Goal: Task Accomplishment & Management: Use online tool/utility

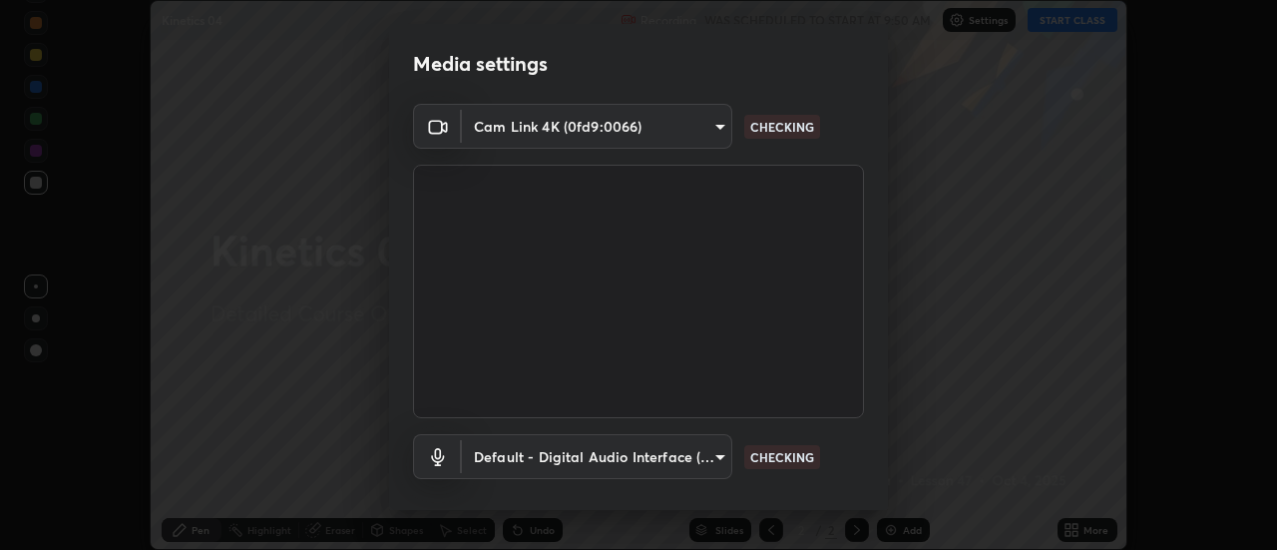
scroll to position [105, 0]
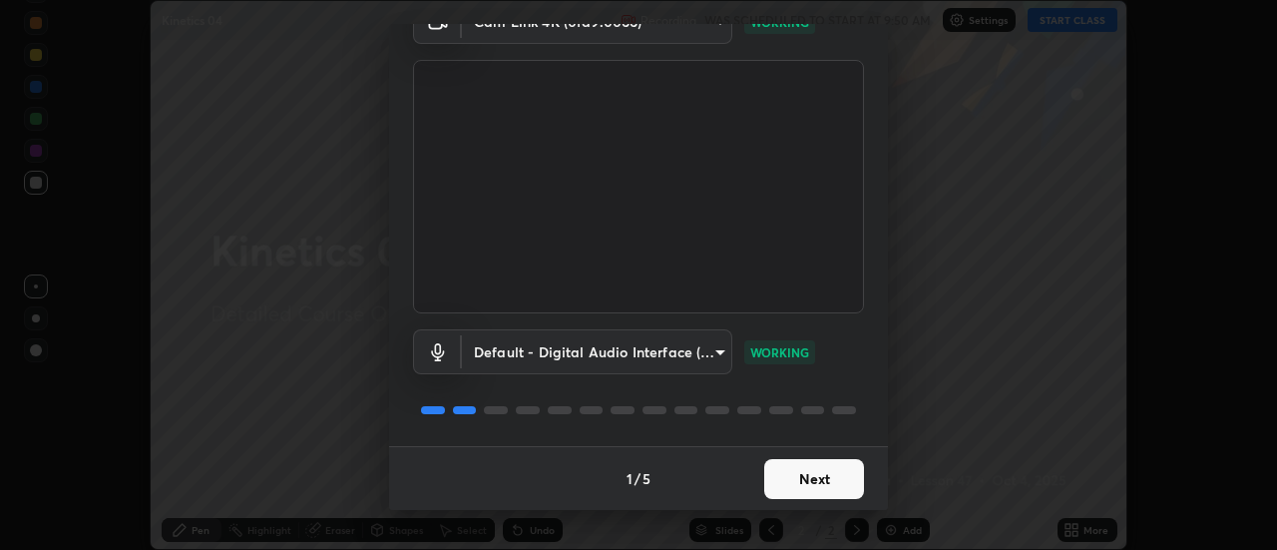
click at [796, 480] on button "Next" at bounding box center [814, 479] width 100 height 40
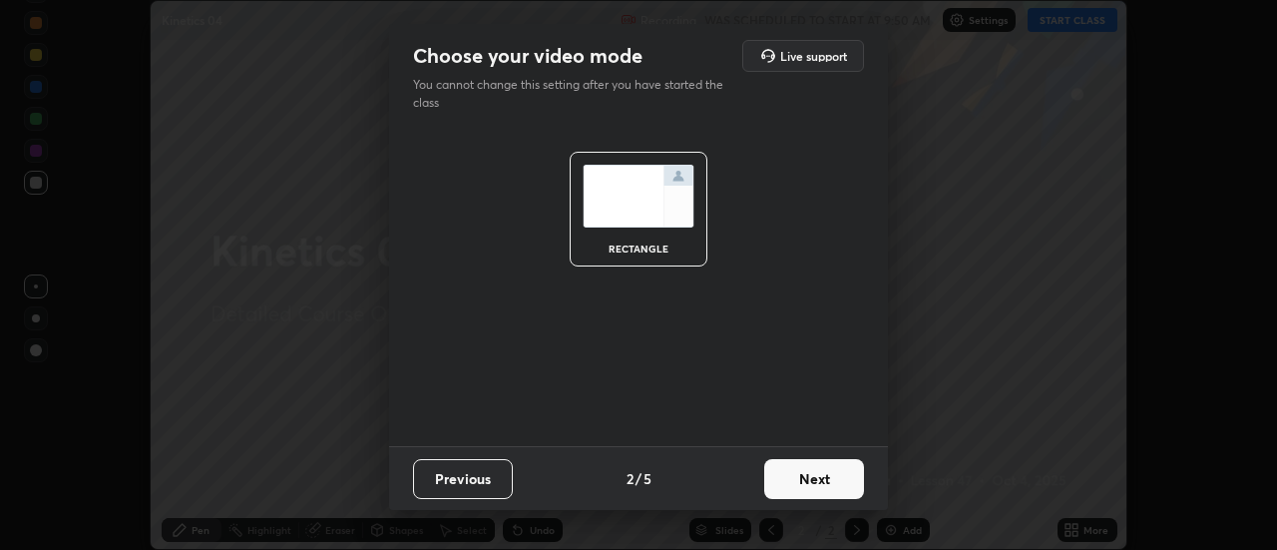
scroll to position [0, 0]
click at [800, 482] on button "Next" at bounding box center [814, 479] width 100 height 40
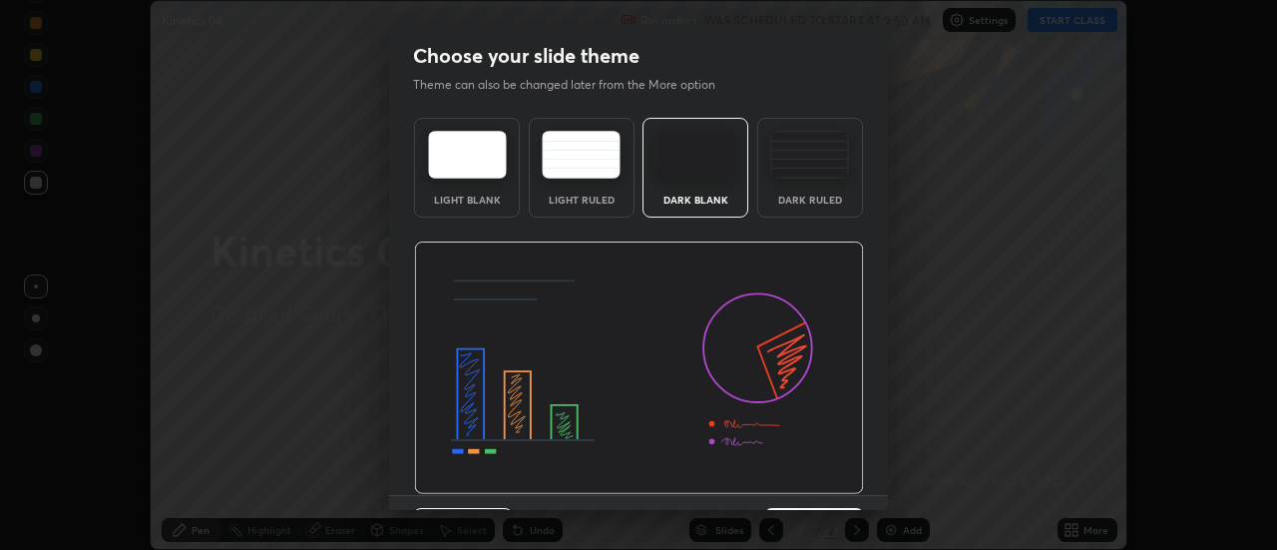
click at [804, 484] on img at bounding box center [639, 367] width 450 height 253
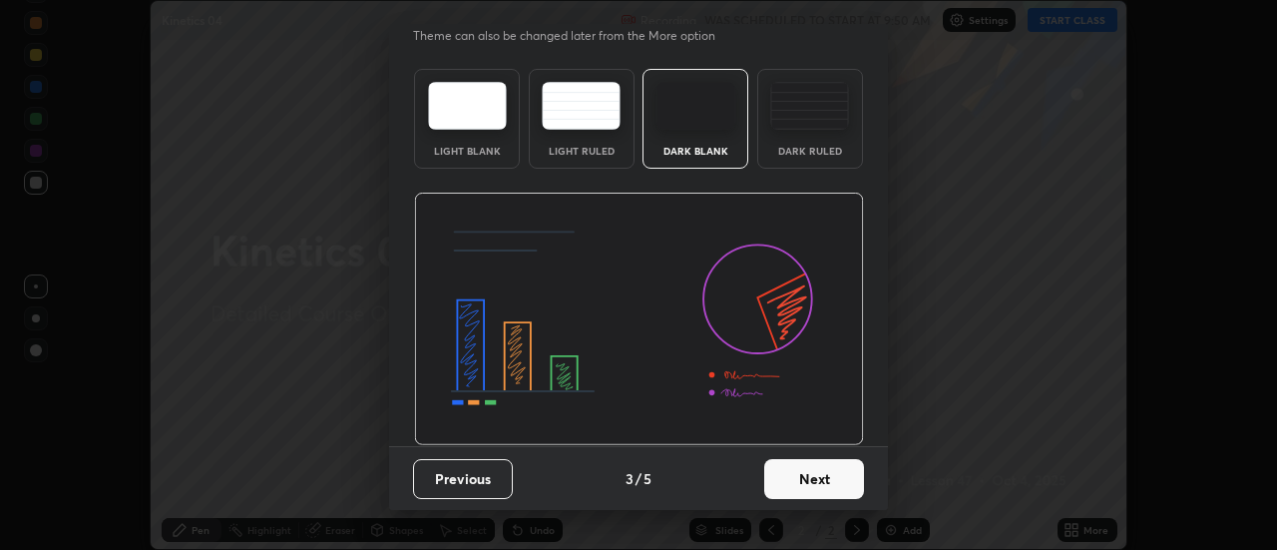
click at [828, 478] on button "Next" at bounding box center [814, 479] width 100 height 40
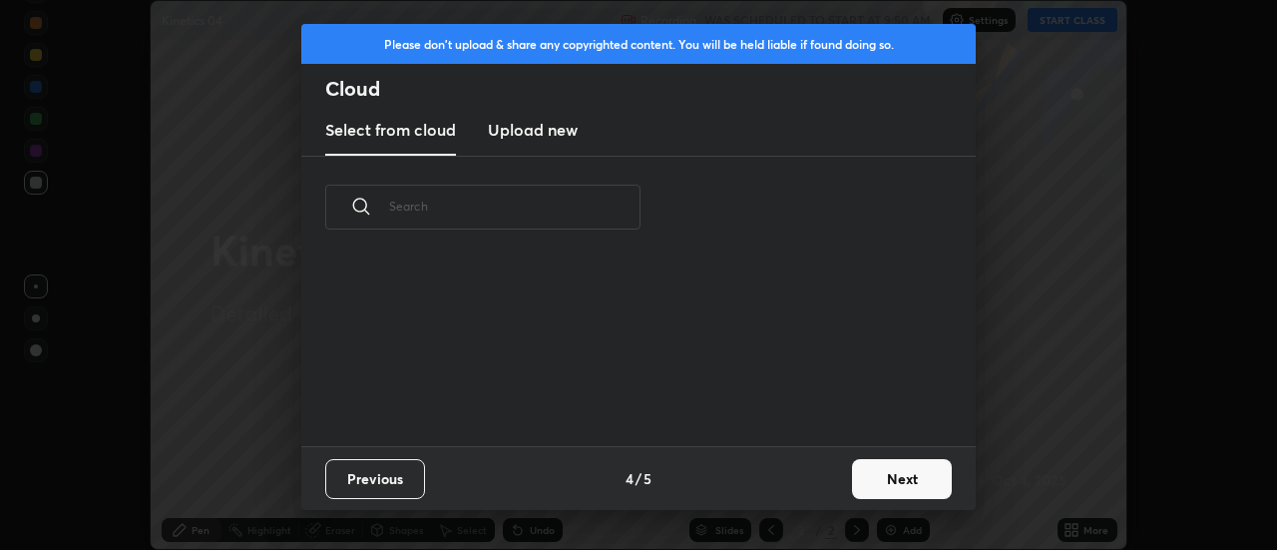
scroll to position [0, 0]
click at [888, 477] on button "Next" at bounding box center [902, 479] width 100 height 40
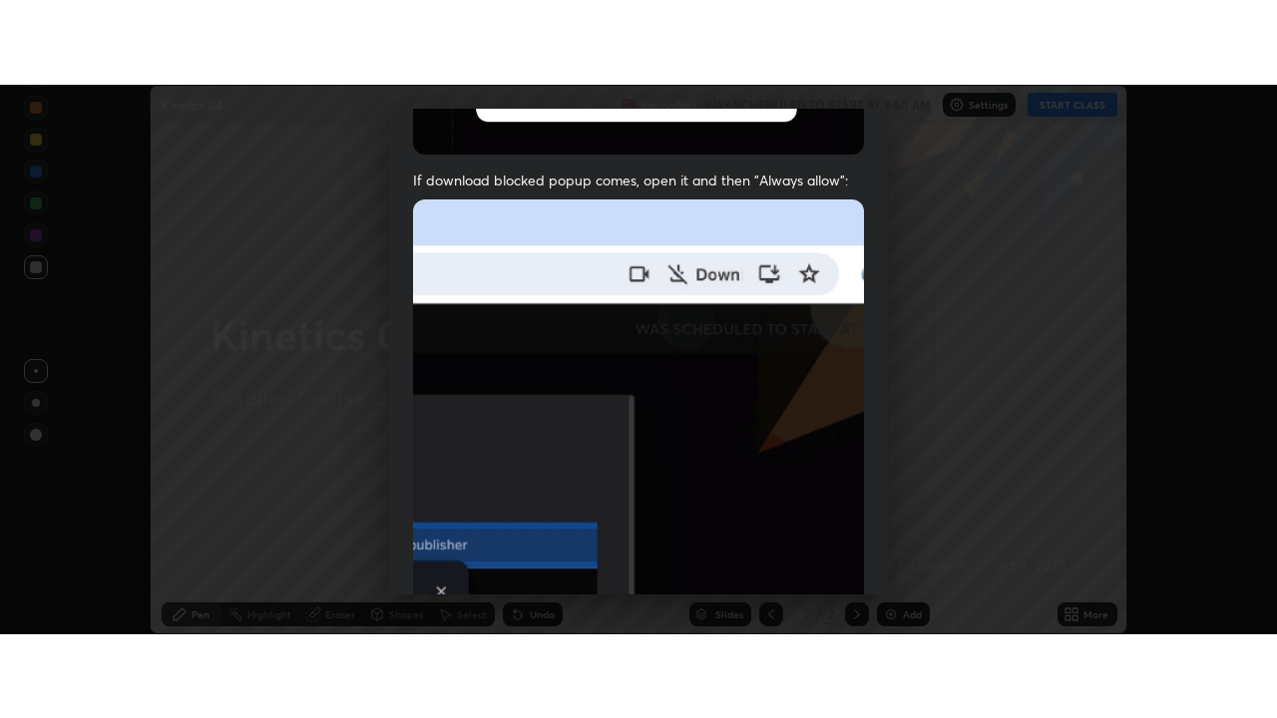
scroll to position [512, 0]
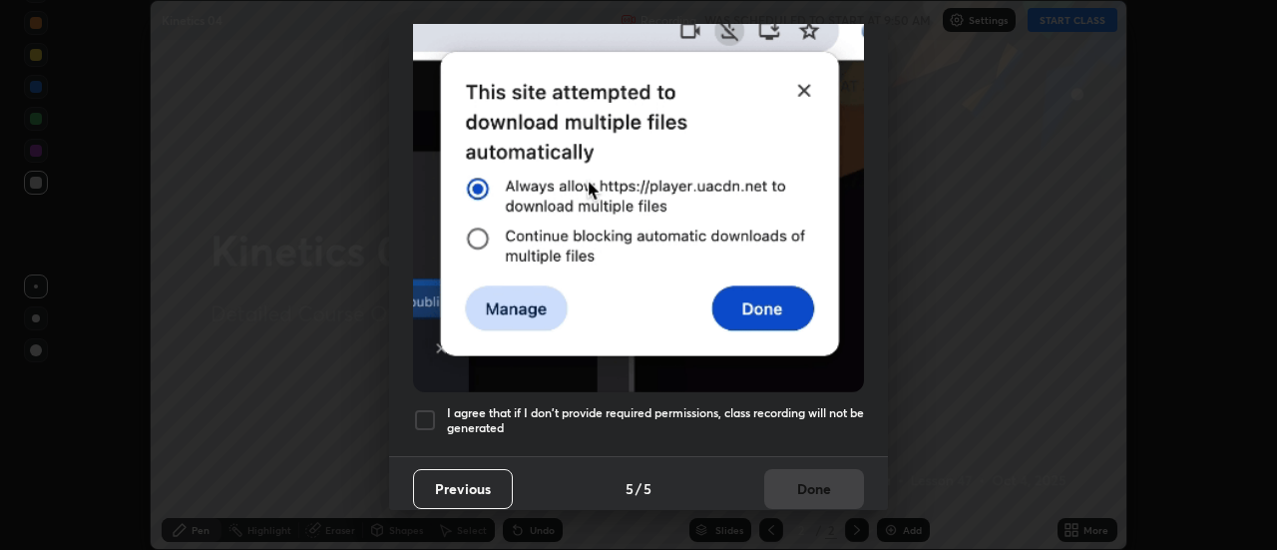
click at [428, 411] on div at bounding box center [425, 420] width 24 height 24
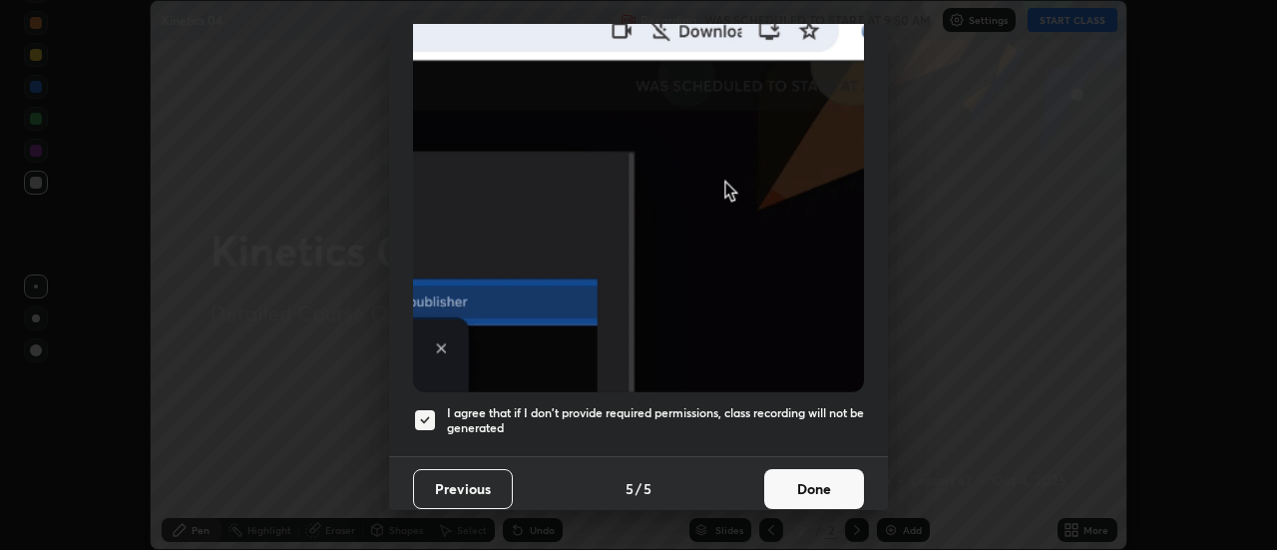
click at [778, 475] on button "Done" at bounding box center [814, 489] width 100 height 40
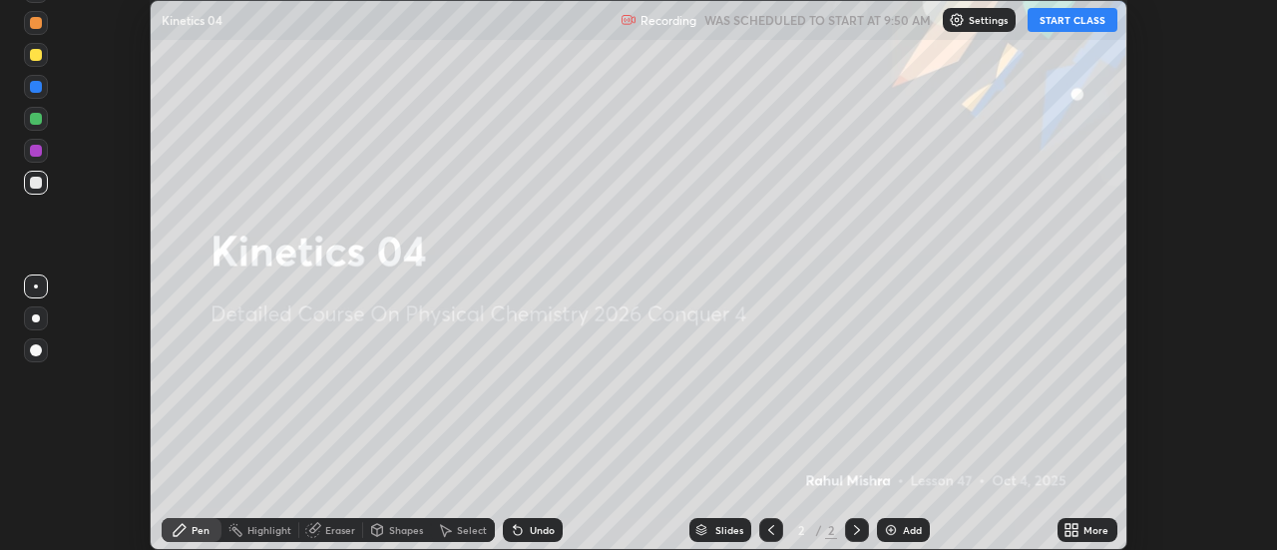
click at [1070, 14] on button "START CLASS" at bounding box center [1073, 20] width 90 height 24
click at [1073, 530] on icon at bounding box center [1072, 530] width 16 height 16
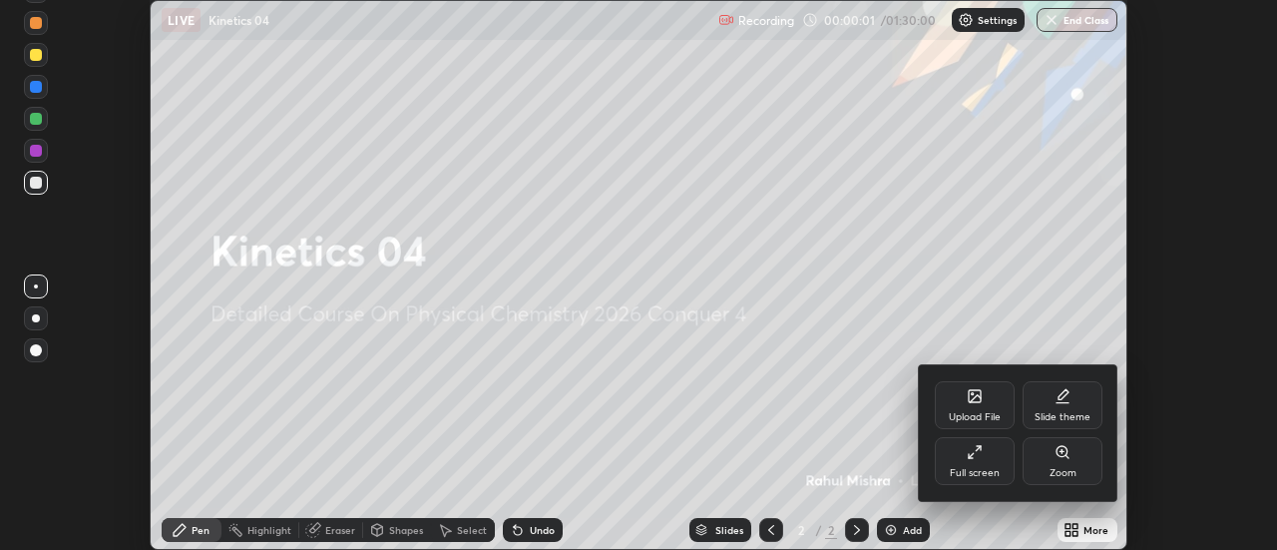
click at [976, 463] on div "Full screen" at bounding box center [975, 461] width 80 height 48
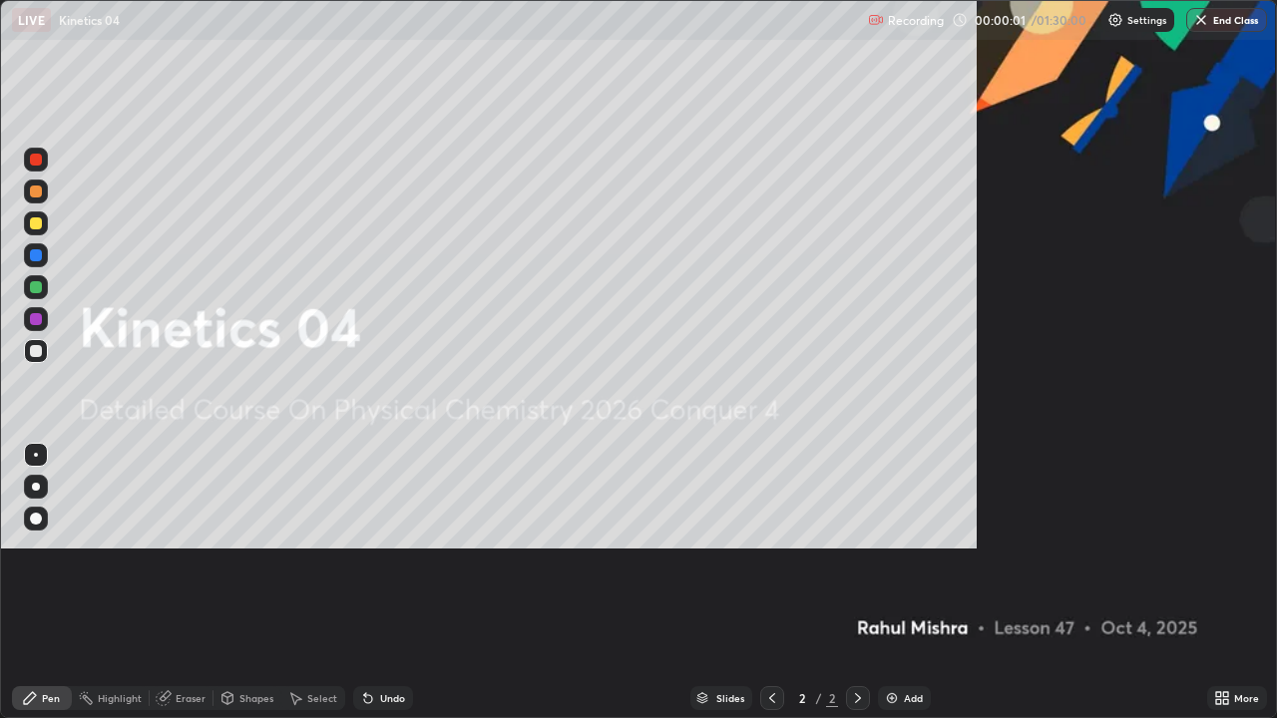
scroll to position [718, 1277]
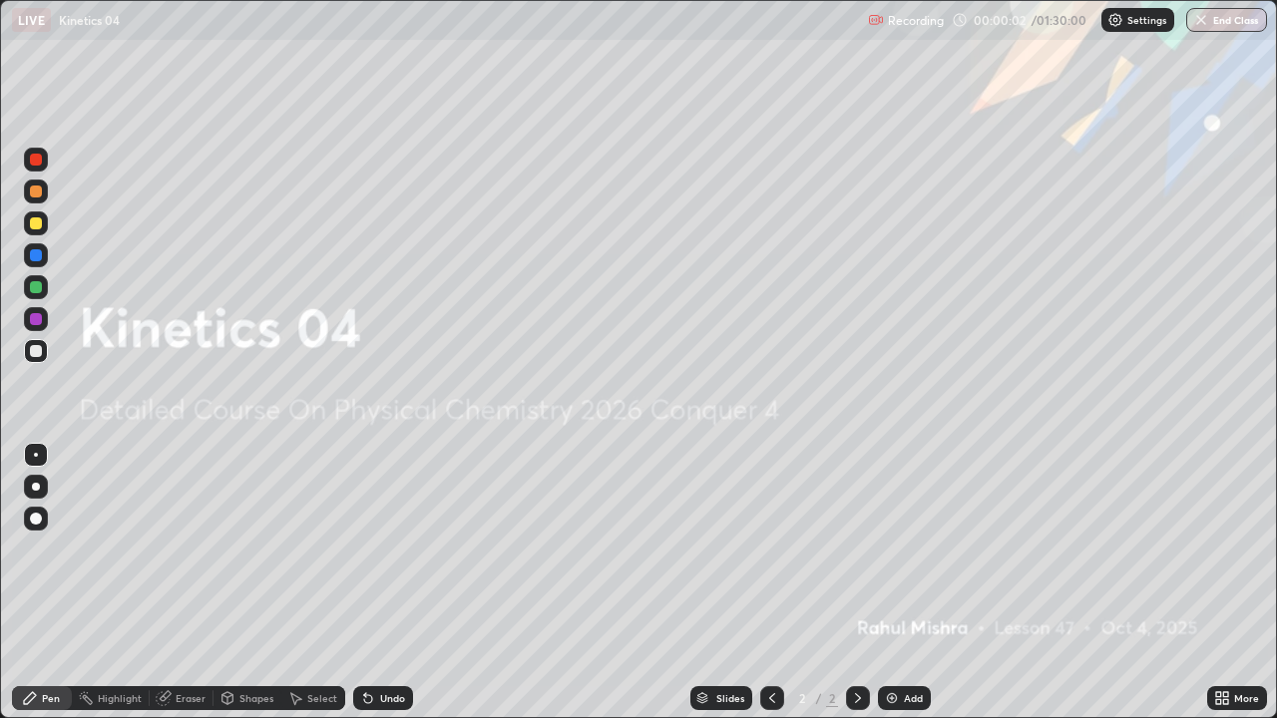
click at [896, 549] on img at bounding box center [892, 699] width 16 height 16
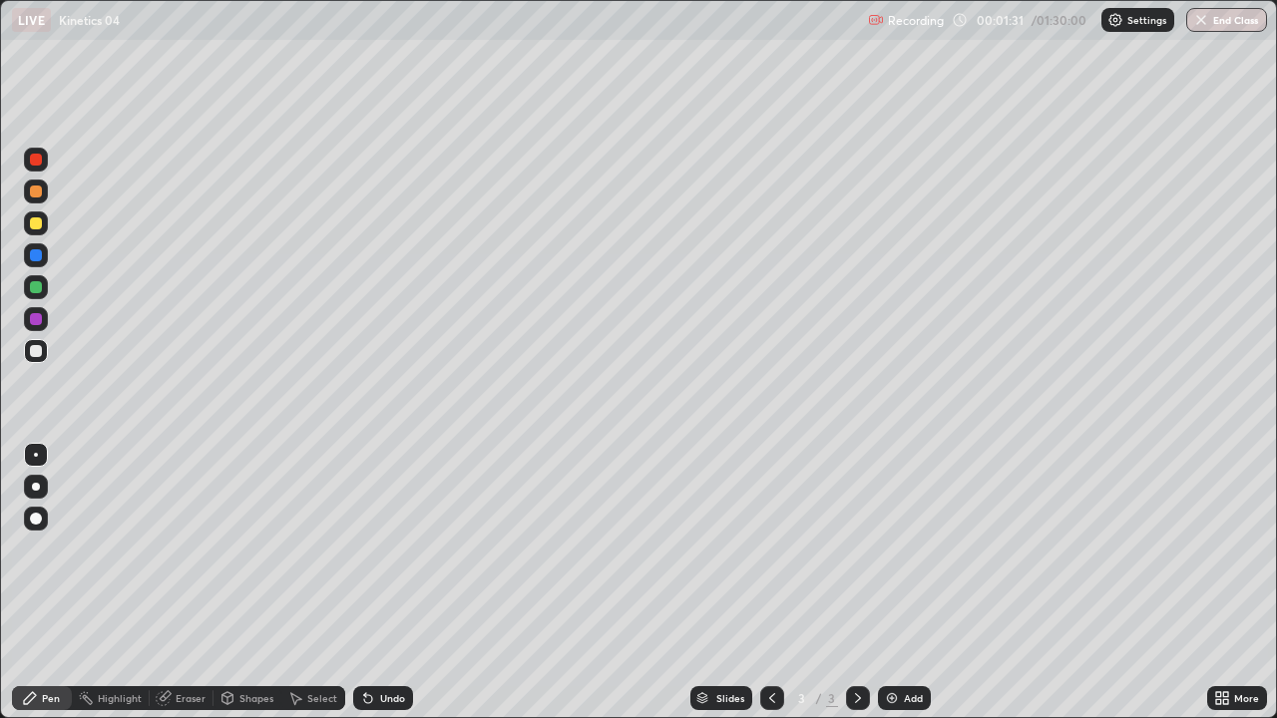
click at [191, 549] on div "Eraser" at bounding box center [191, 699] width 30 height 10
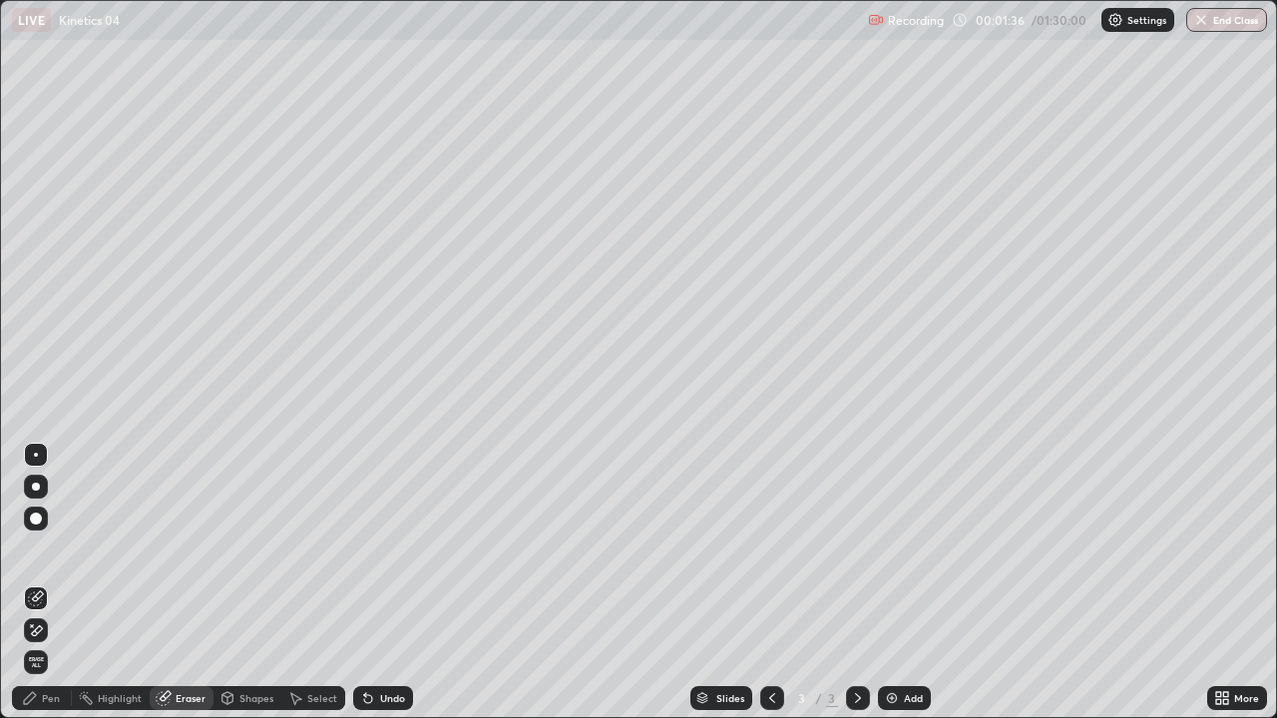
click at [52, 549] on div "Pen" at bounding box center [51, 699] width 18 height 10
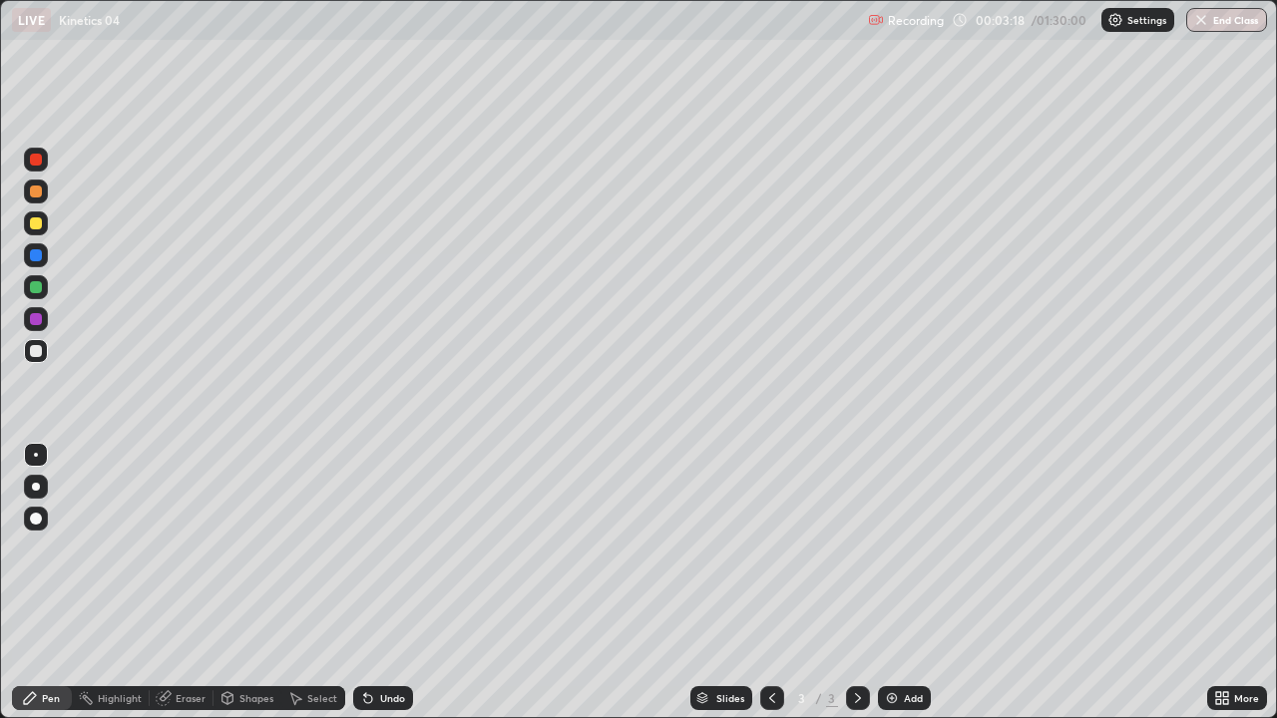
click at [189, 549] on div "Eraser" at bounding box center [191, 699] width 30 height 10
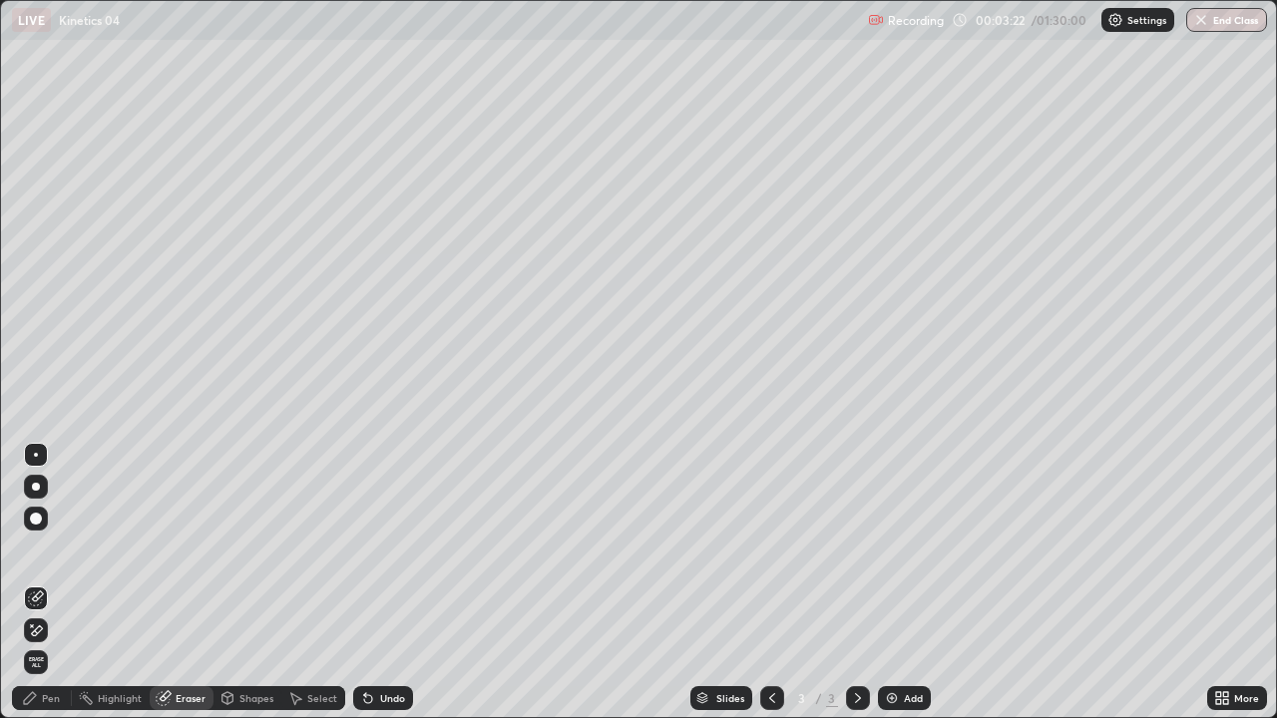
click at [60, 549] on div "Pen" at bounding box center [42, 699] width 60 height 24
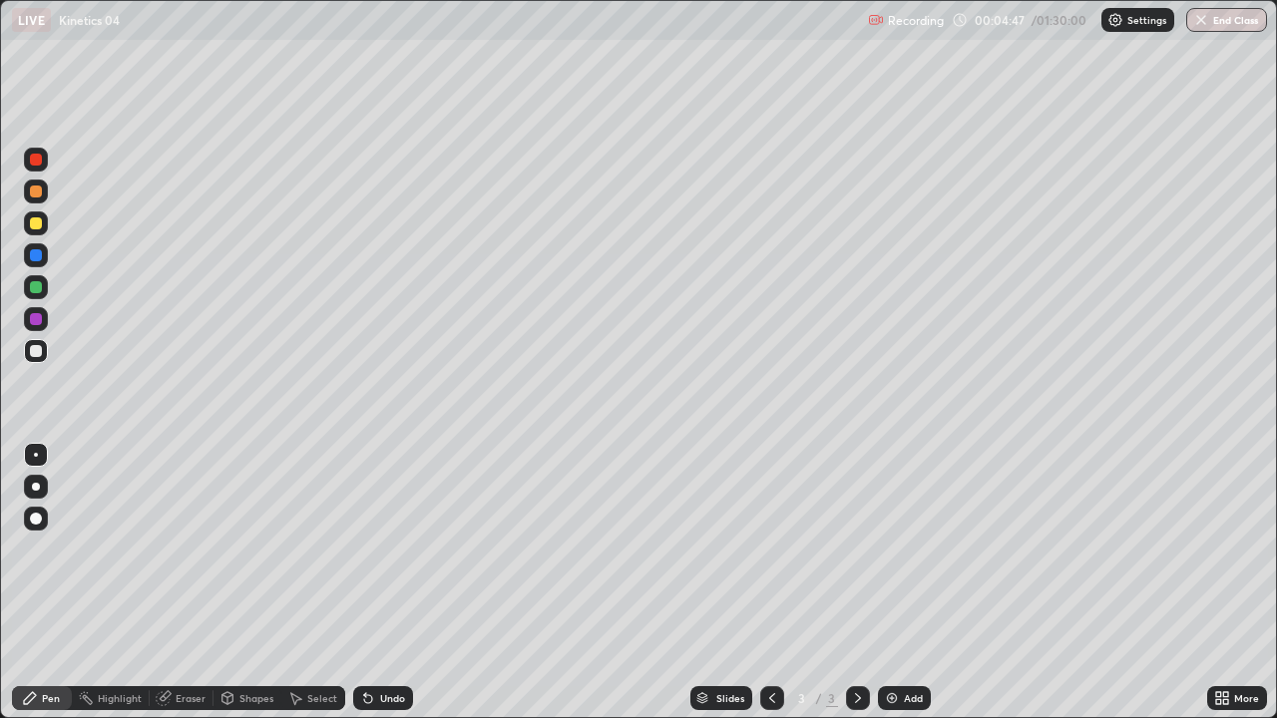
click at [33, 289] on div at bounding box center [36, 287] width 12 height 12
click at [893, 549] on img at bounding box center [892, 699] width 16 height 16
click at [39, 348] on div at bounding box center [36, 351] width 12 height 12
click at [769, 549] on icon at bounding box center [772, 699] width 16 height 16
click at [856, 549] on icon at bounding box center [858, 699] width 16 height 16
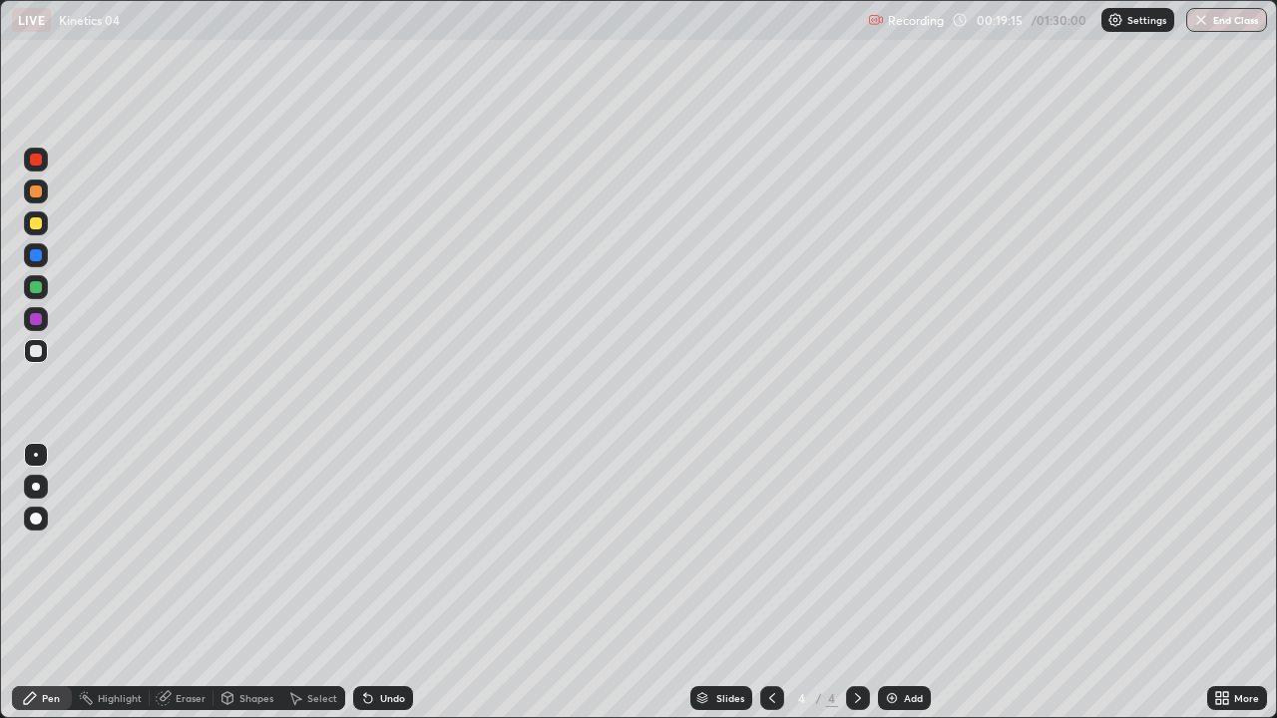
click at [888, 549] on img at bounding box center [892, 699] width 16 height 16
click at [896, 549] on img at bounding box center [892, 699] width 16 height 16
click at [40, 225] on div at bounding box center [36, 224] width 12 height 12
click at [373, 549] on div "Undo" at bounding box center [383, 699] width 60 height 24
click at [35, 353] on div at bounding box center [36, 351] width 12 height 12
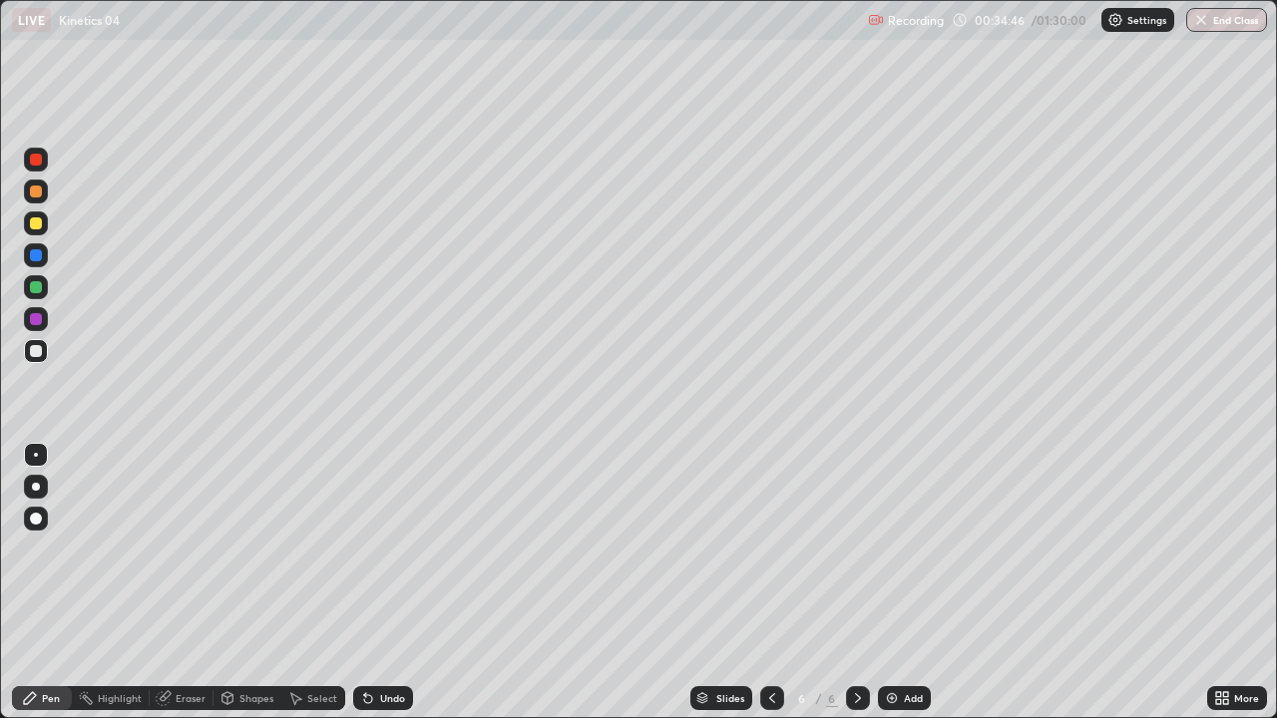
click at [886, 549] on img at bounding box center [892, 699] width 16 height 16
click at [38, 228] on div at bounding box center [36, 224] width 12 height 12
click at [36, 354] on div at bounding box center [36, 351] width 12 height 12
click at [36, 285] on div at bounding box center [36, 287] width 12 height 12
click at [30, 351] on div at bounding box center [36, 351] width 12 height 12
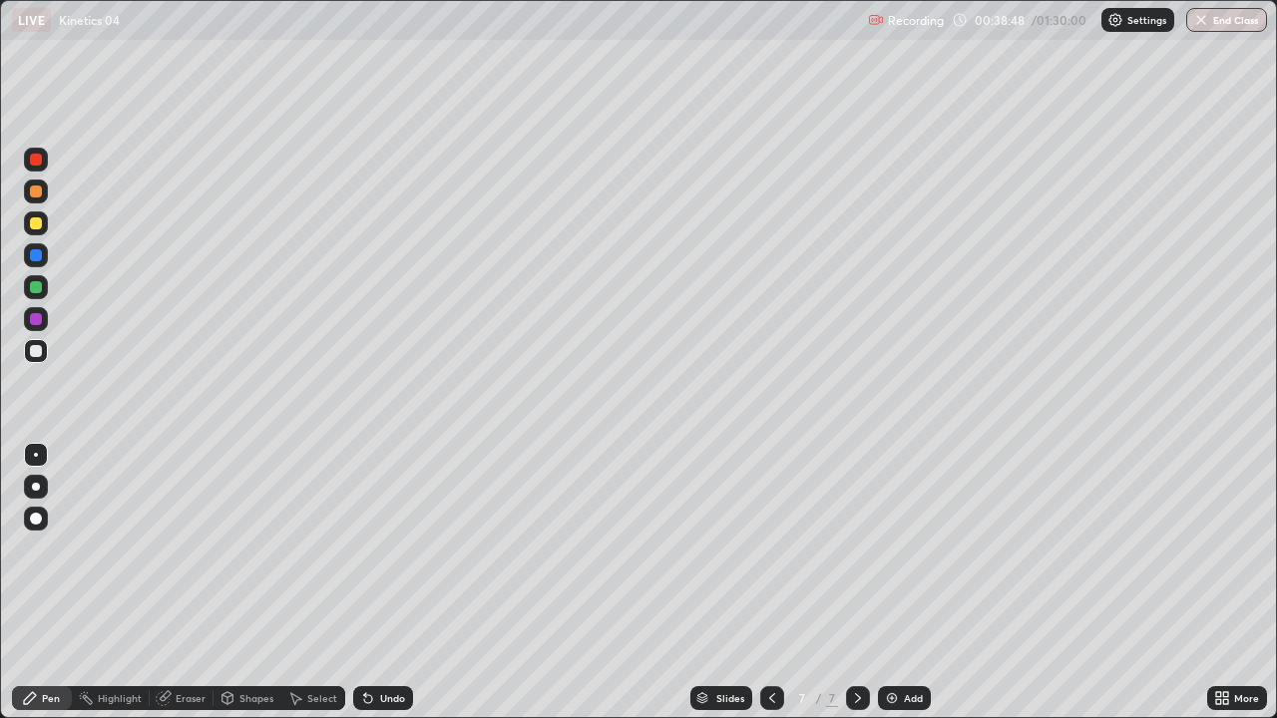
click at [37, 223] on div at bounding box center [36, 224] width 12 height 12
click at [34, 350] on div at bounding box center [36, 351] width 12 height 12
click at [28, 285] on div at bounding box center [36, 287] width 24 height 24
click at [325, 549] on div "Select" at bounding box center [322, 699] width 30 height 10
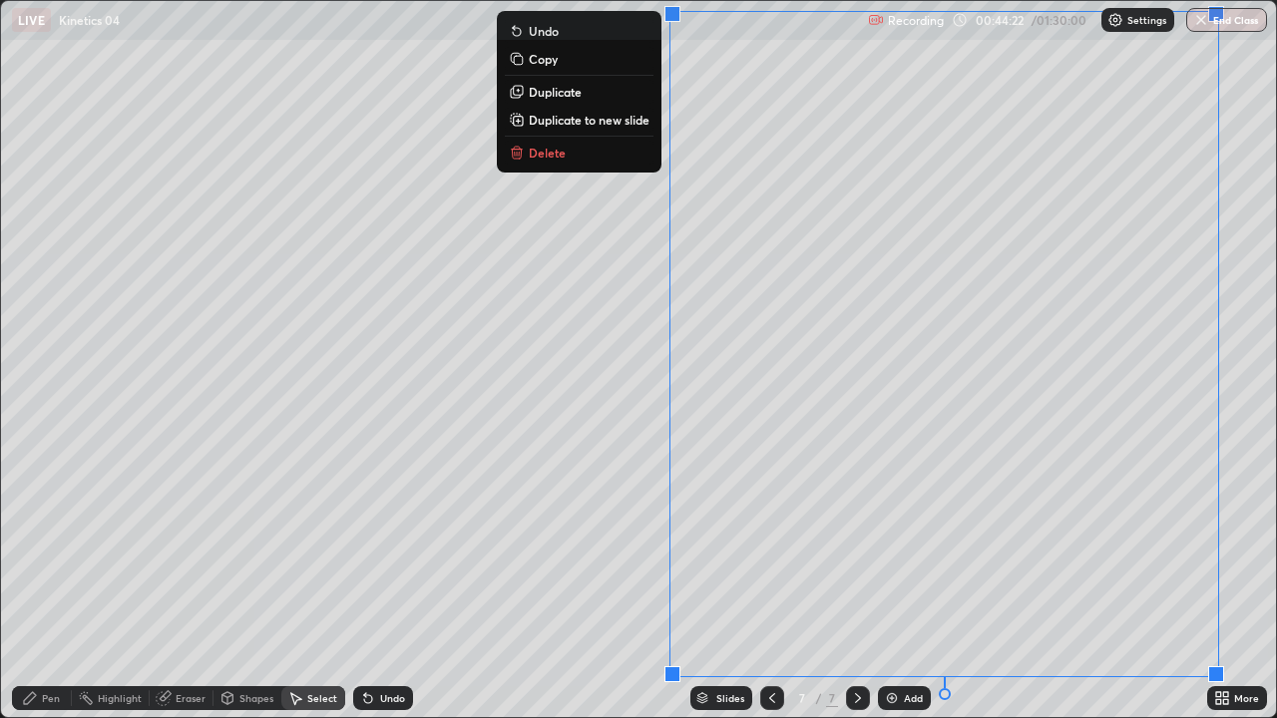
click at [582, 549] on div "0 ° Undo Copy Duplicate Duplicate to new slide Delete" at bounding box center [638, 359] width 1275 height 716
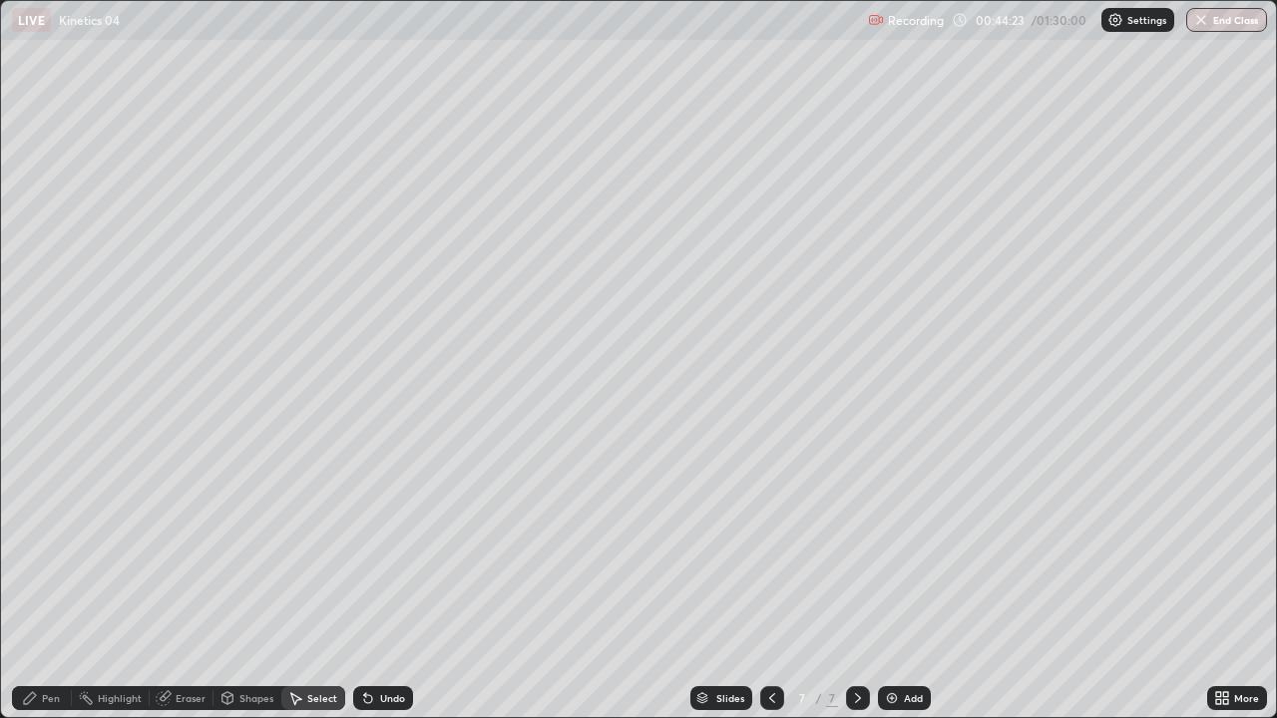
click at [56, 549] on div "Pen" at bounding box center [51, 699] width 18 height 10
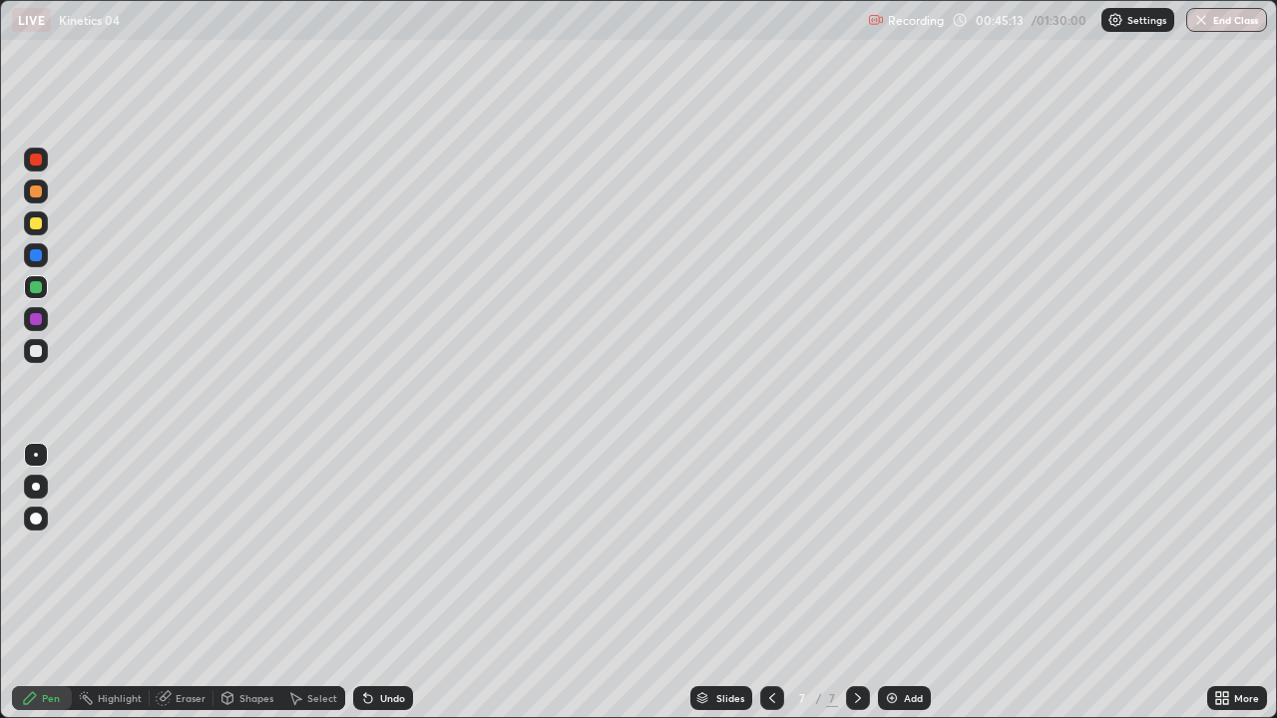
click at [892, 549] on img at bounding box center [892, 699] width 16 height 16
click at [39, 226] on div at bounding box center [36, 224] width 12 height 12
click at [31, 353] on div at bounding box center [36, 351] width 12 height 12
click at [37, 226] on div at bounding box center [36, 224] width 12 height 12
click at [192, 549] on div "Eraser" at bounding box center [191, 699] width 30 height 10
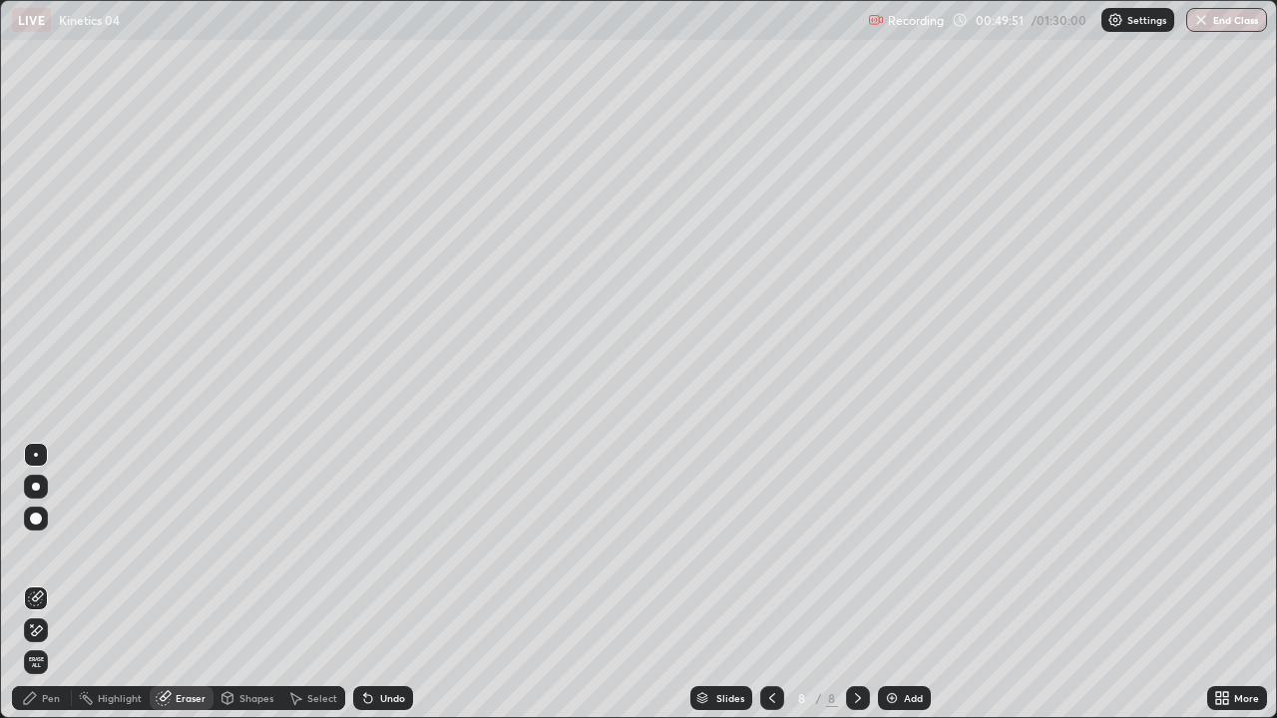
click at [41, 549] on icon at bounding box center [36, 631] width 16 height 17
click at [50, 549] on div "Pen" at bounding box center [51, 699] width 18 height 10
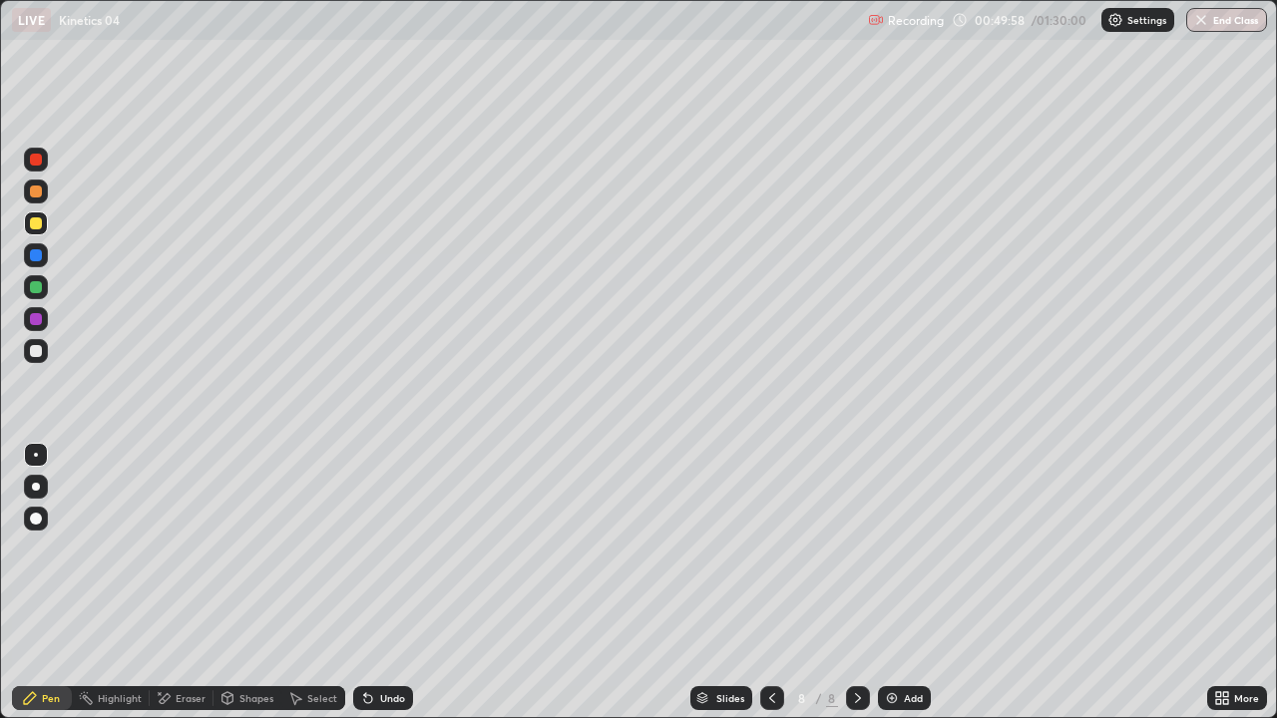
click at [31, 288] on div at bounding box center [36, 287] width 12 height 12
click at [32, 351] on div at bounding box center [36, 351] width 12 height 12
click at [191, 549] on div "Eraser" at bounding box center [191, 699] width 30 height 10
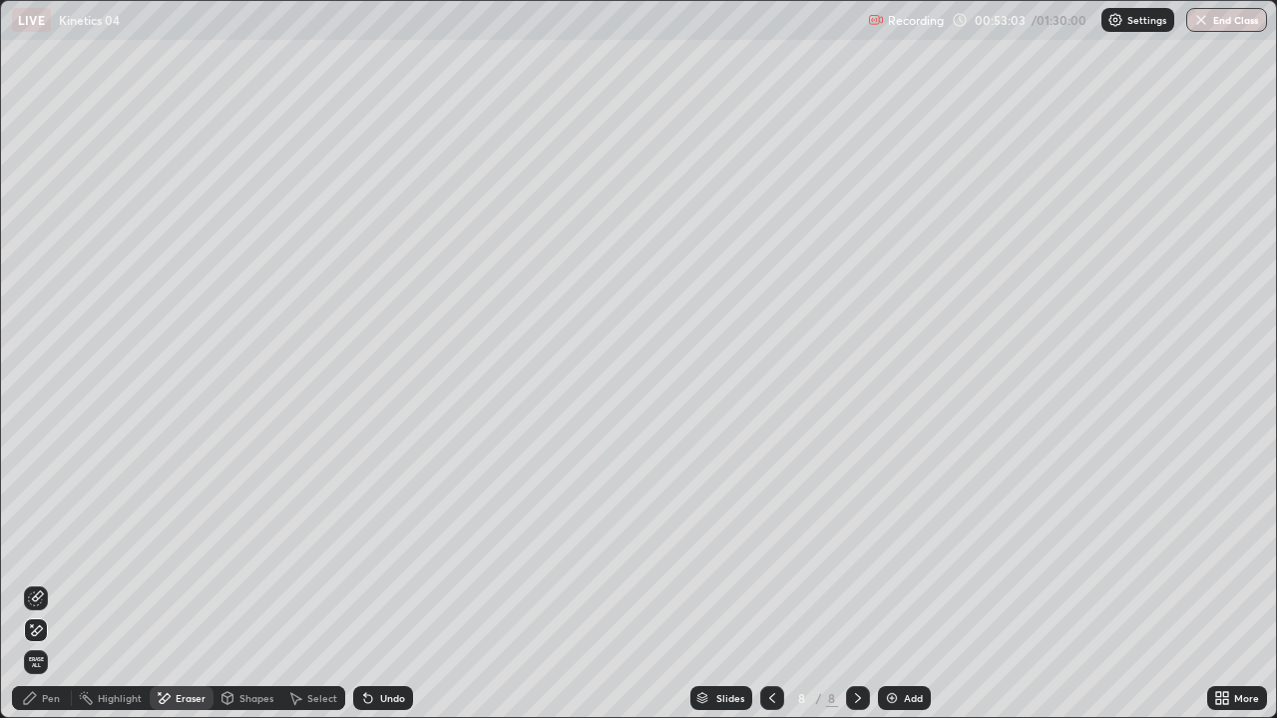
click at [54, 549] on div "Pen" at bounding box center [51, 699] width 18 height 10
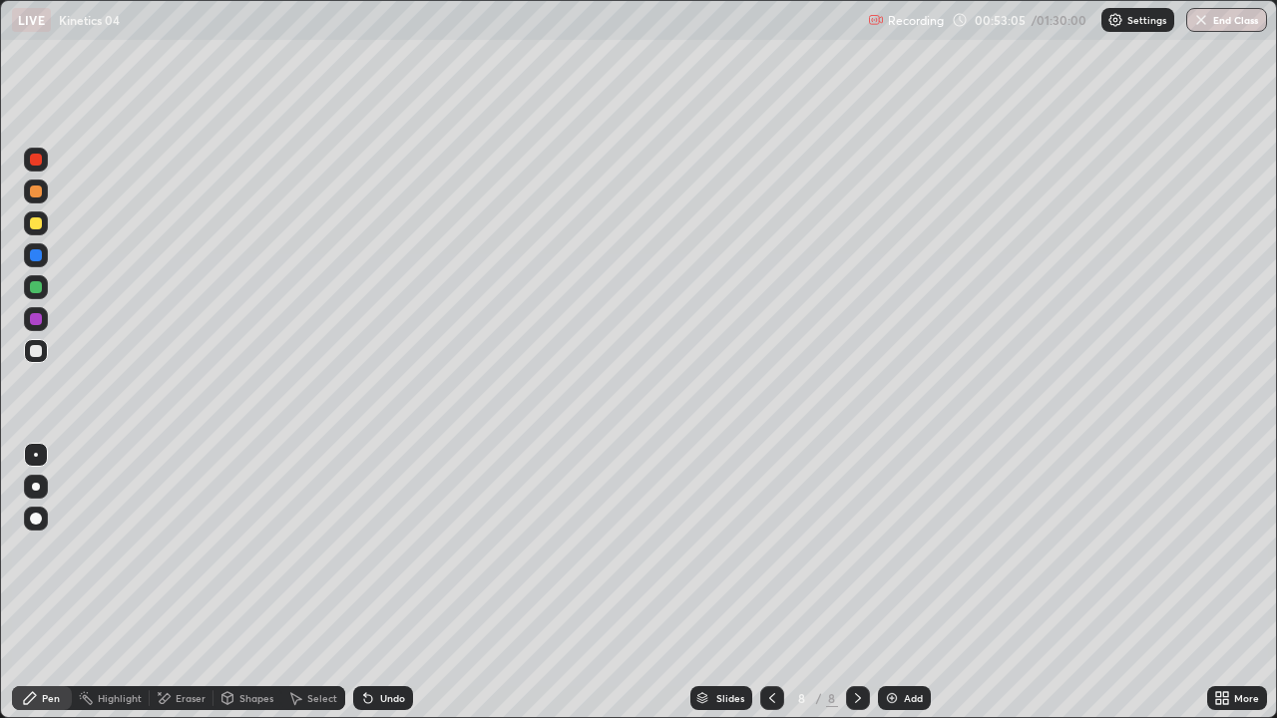
click at [36, 352] on div at bounding box center [36, 351] width 12 height 12
click at [196, 549] on div "Eraser" at bounding box center [191, 699] width 30 height 10
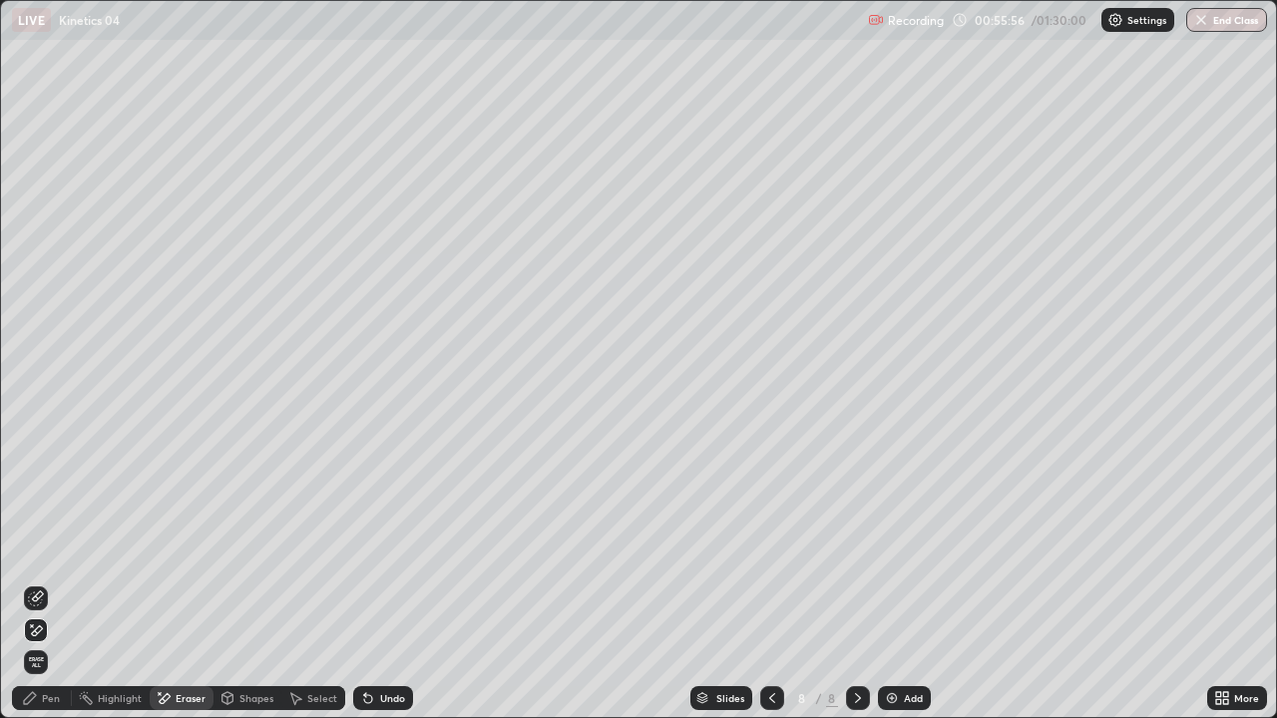
click at [62, 549] on div "Pen" at bounding box center [42, 699] width 60 height 24
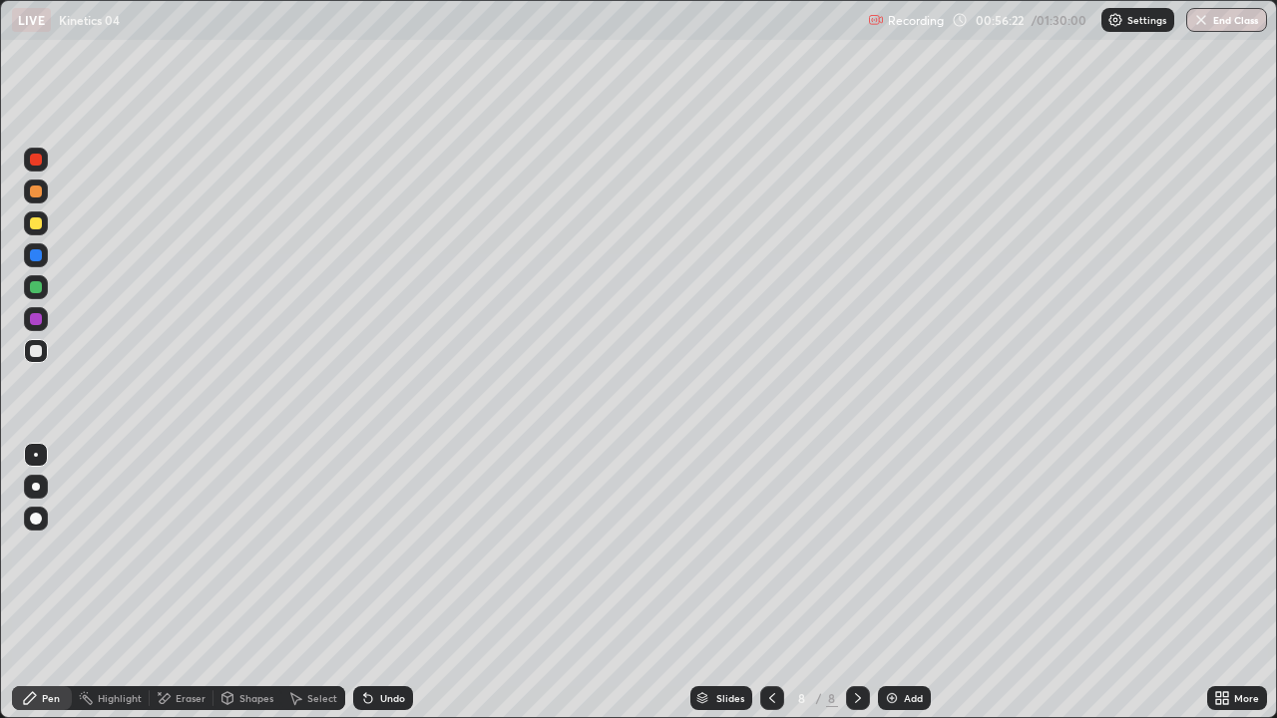
click at [196, 549] on div "Eraser" at bounding box center [191, 699] width 30 height 10
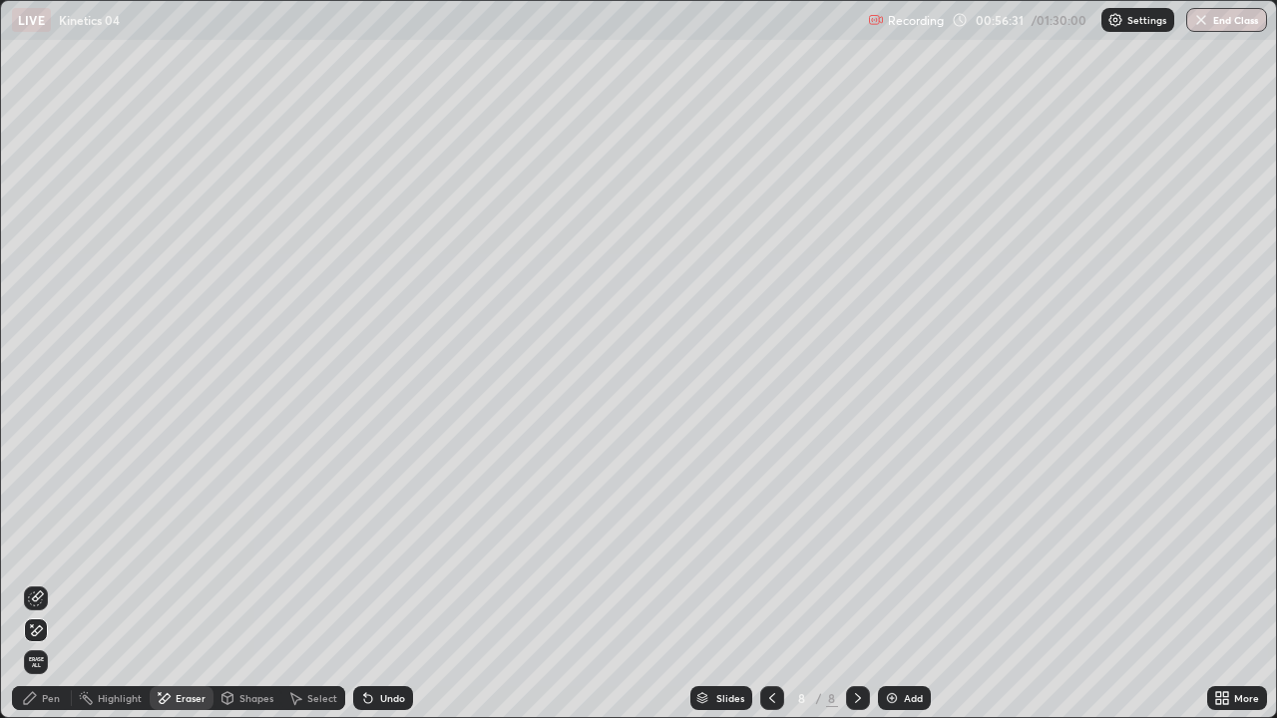
click at [61, 549] on div "Pen" at bounding box center [42, 699] width 60 height 24
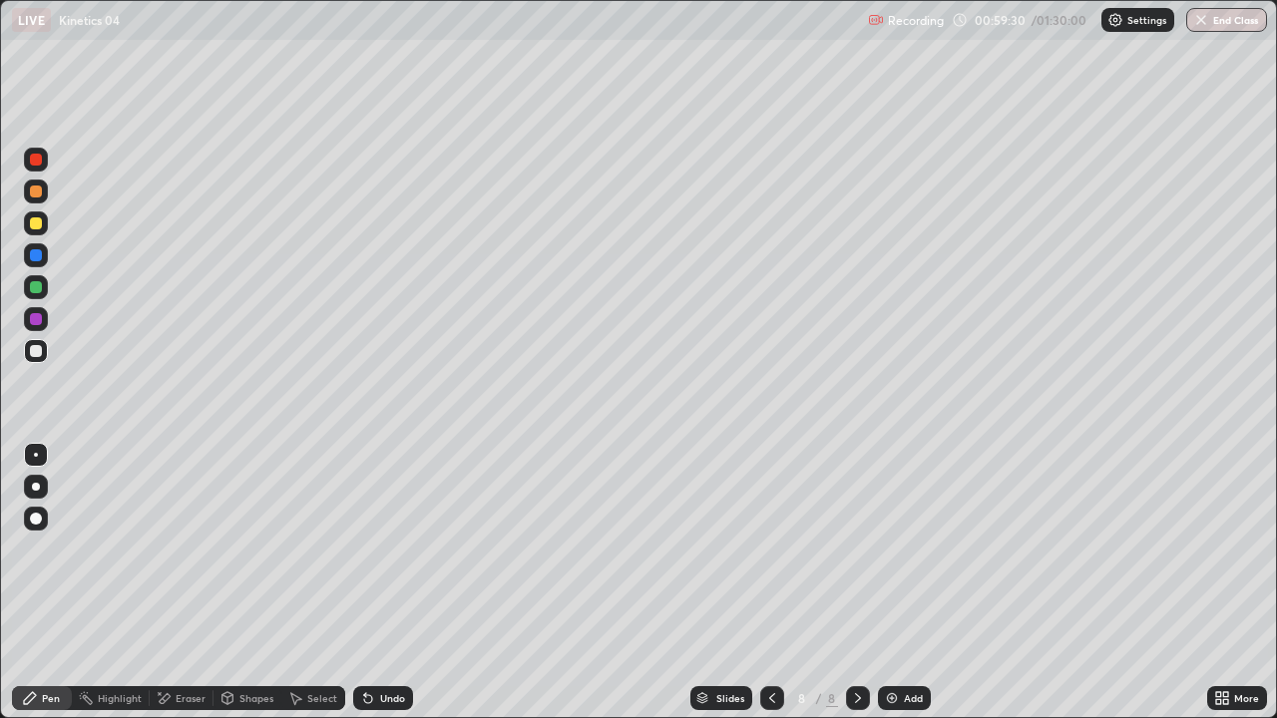
click at [895, 549] on img at bounding box center [892, 699] width 16 height 16
click at [779, 549] on div at bounding box center [772, 699] width 24 height 24
click at [772, 549] on icon at bounding box center [772, 699] width 16 height 16
click at [855, 549] on icon at bounding box center [858, 699] width 16 height 16
click at [856, 549] on icon at bounding box center [858, 699] width 16 height 16
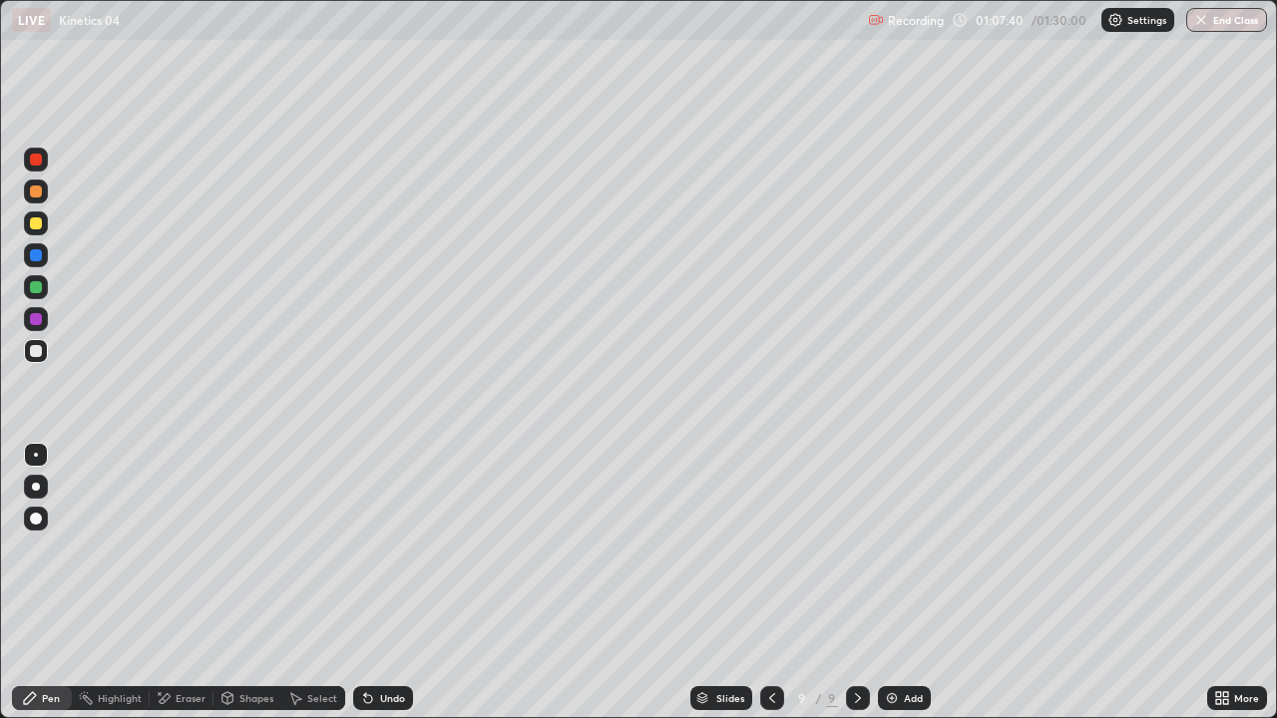
click at [770, 549] on icon at bounding box center [772, 699] width 16 height 16
click at [772, 549] on icon at bounding box center [772, 699] width 6 height 10
click at [852, 549] on div at bounding box center [858, 699] width 24 height 24
click at [855, 549] on icon at bounding box center [858, 699] width 16 height 16
click at [888, 549] on img at bounding box center [892, 699] width 16 height 16
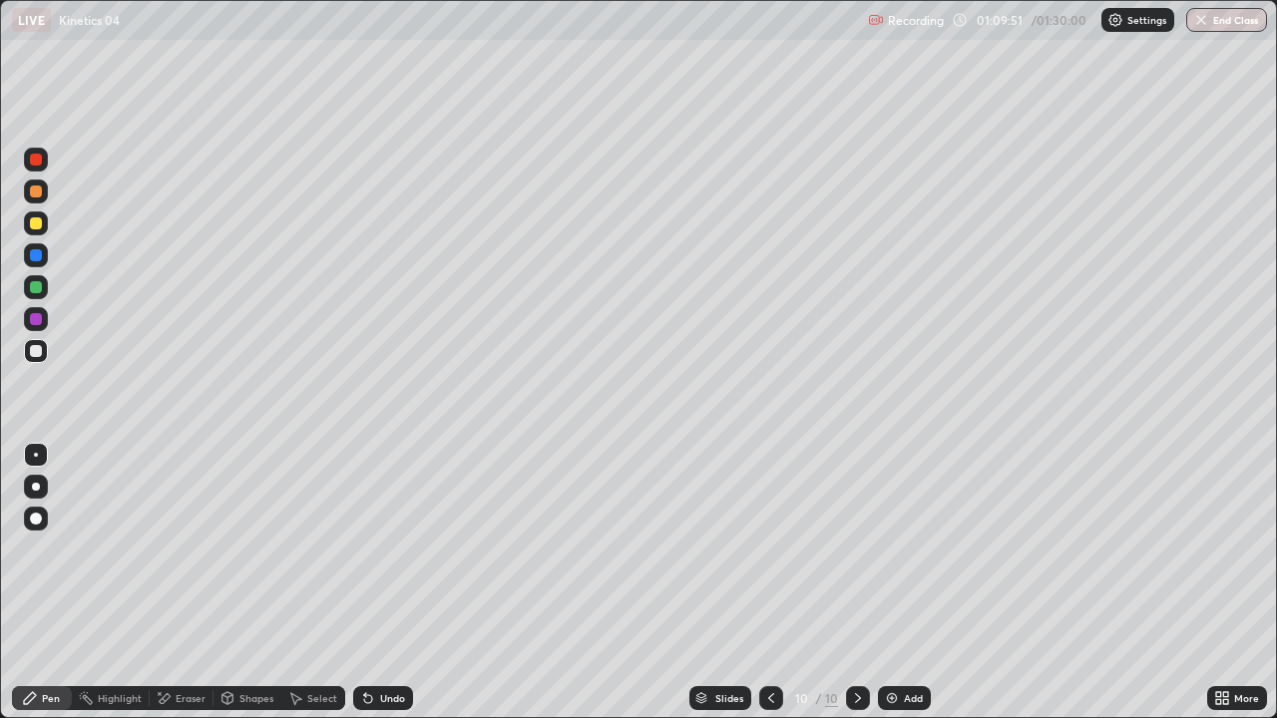
click at [34, 290] on div at bounding box center [36, 287] width 12 height 12
click at [40, 352] on div at bounding box center [36, 351] width 12 height 12
click at [374, 549] on div "Undo" at bounding box center [383, 699] width 60 height 24
click at [365, 549] on icon at bounding box center [368, 700] width 8 height 8
click at [373, 549] on icon at bounding box center [368, 699] width 16 height 16
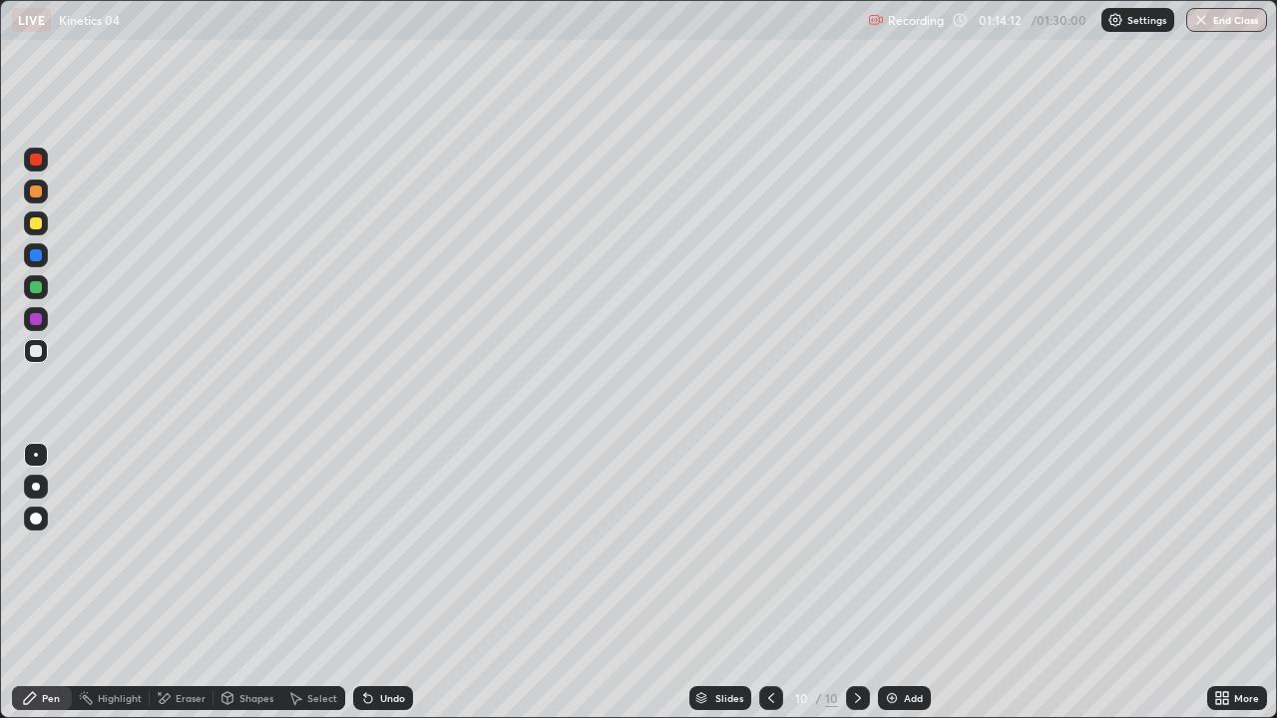
click at [374, 549] on div "Undo" at bounding box center [383, 699] width 60 height 24
click at [35, 295] on div at bounding box center [36, 287] width 24 height 24
click at [33, 352] on div at bounding box center [36, 351] width 12 height 12
click at [888, 549] on img at bounding box center [892, 699] width 16 height 16
click at [36, 225] on div at bounding box center [36, 224] width 12 height 12
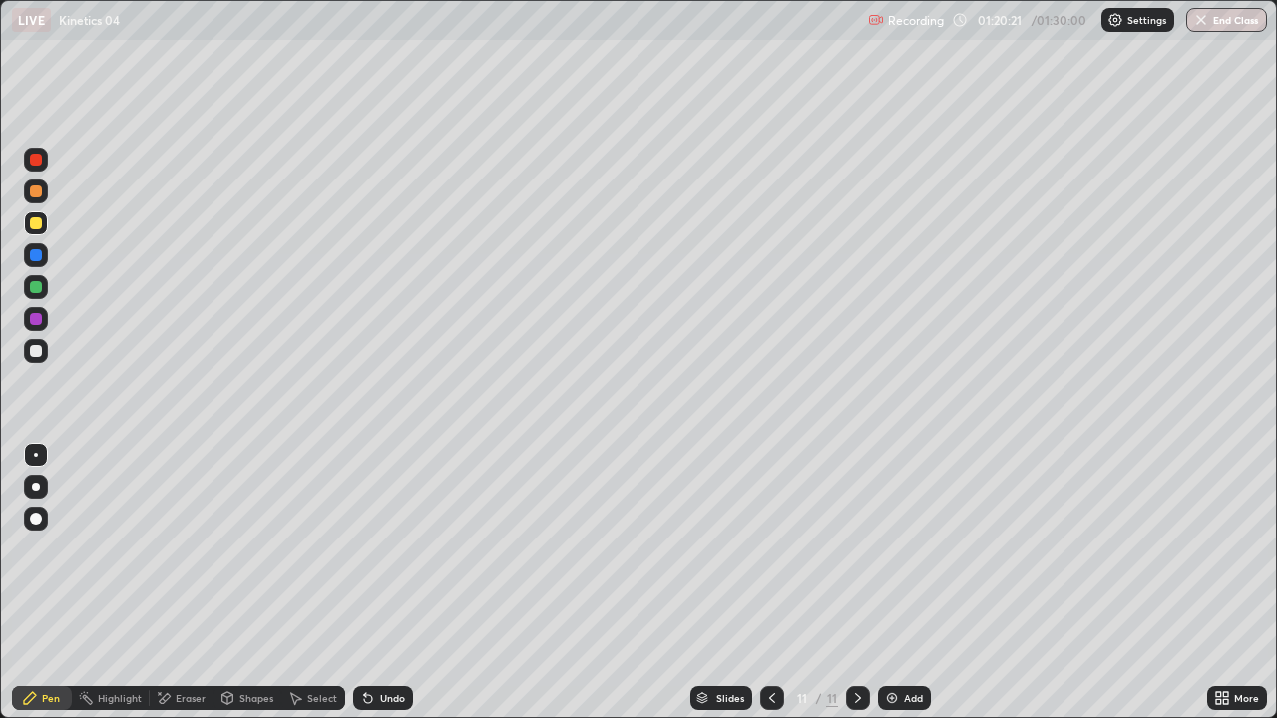
click at [34, 350] on div at bounding box center [36, 351] width 12 height 12
click at [38, 259] on div at bounding box center [36, 255] width 12 height 12
click at [37, 288] on div at bounding box center [36, 287] width 12 height 12
click at [364, 549] on icon at bounding box center [365, 695] width 2 height 2
click at [370, 549] on icon at bounding box center [368, 699] width 16 height 16
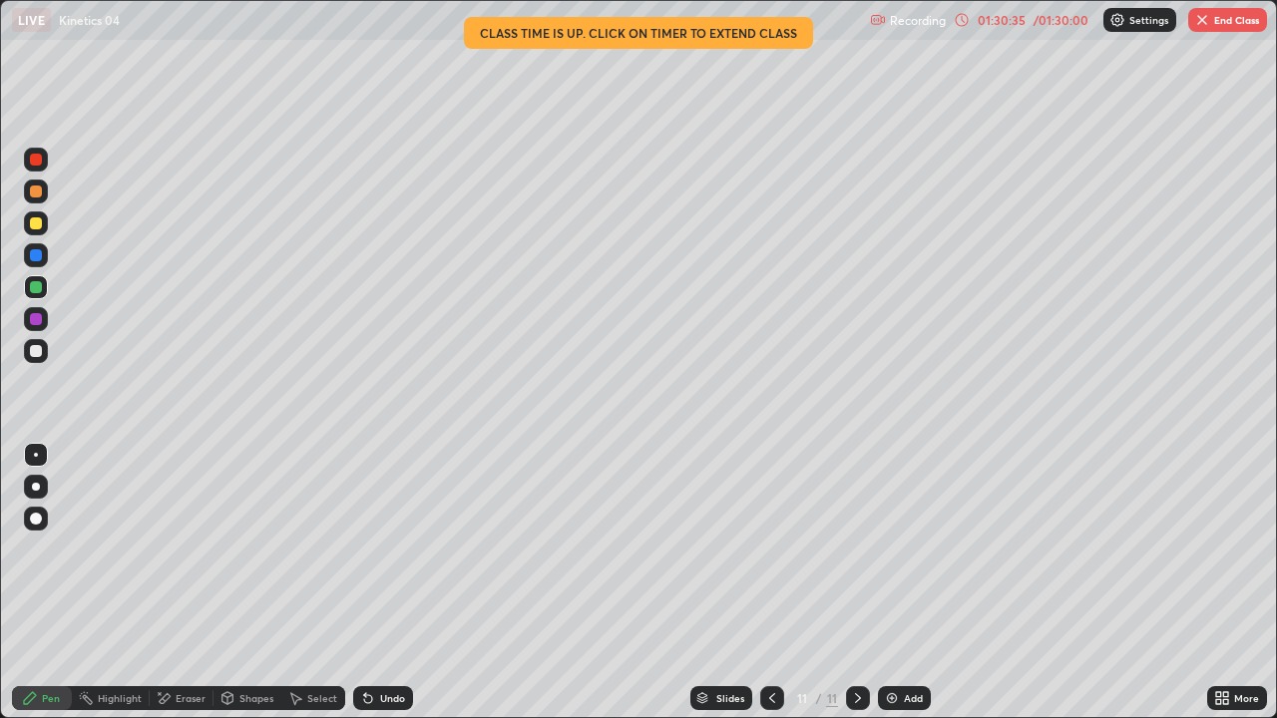
click at [1246, 12] on button "End Class" at bounding box center [1227, 20] width 79 height 24
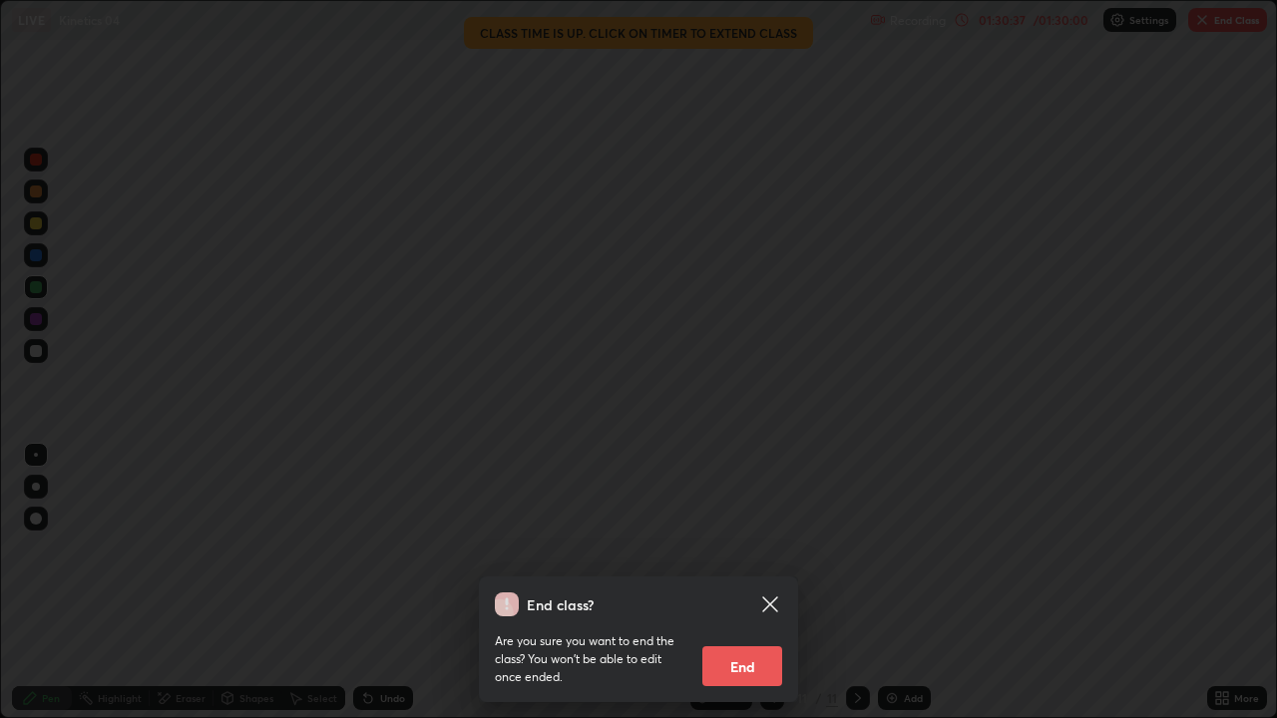
click at [738, 549] on button "End" at bounding box center [742, 667] width 80 height 40
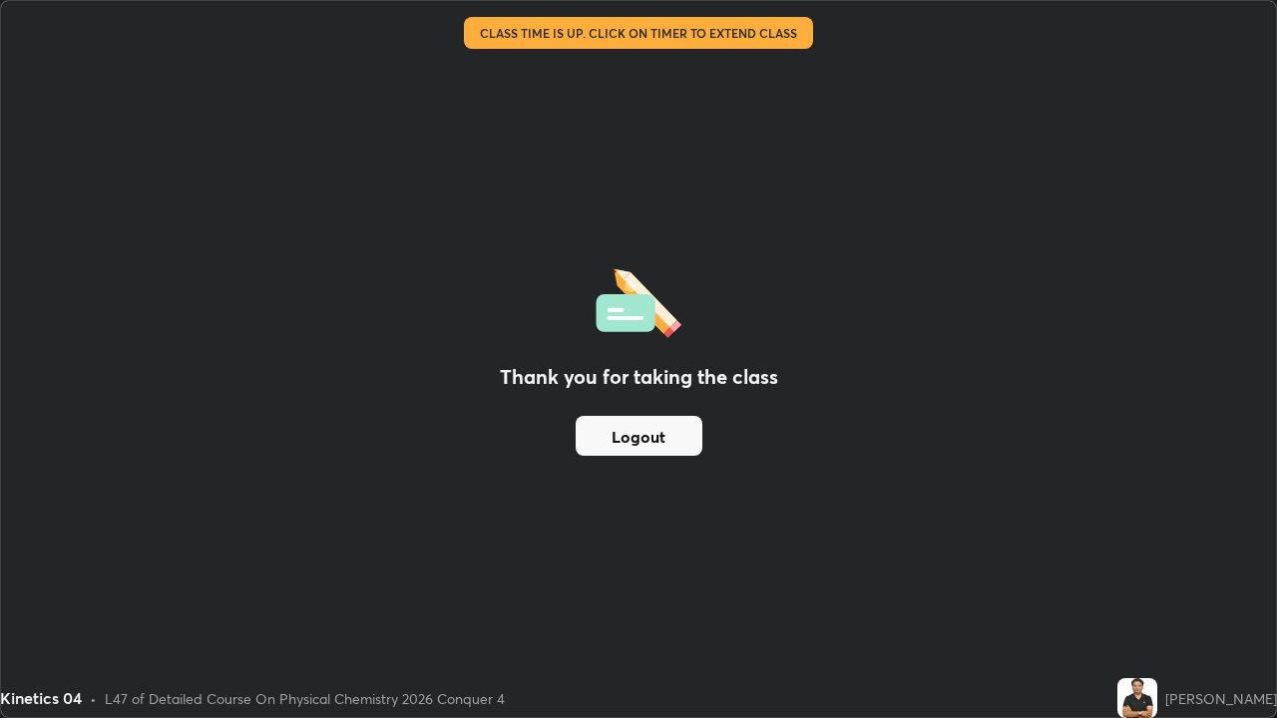
click at [630, 439] on button "Logout" at bounding box center [639, 436] width 127 height 40
click at [647, 437] on button "Logout" at bounding box center [639, 436] width 127 height 40
click at [651, 440] on button "Logout" at bounding box center [639, 436] width 127 height 40
click at [654, 443] on button "Logout" at bounding box center [639, 436] width 127 height 40
